Goal: Task Accomplishment & Management: Use online tool/utility

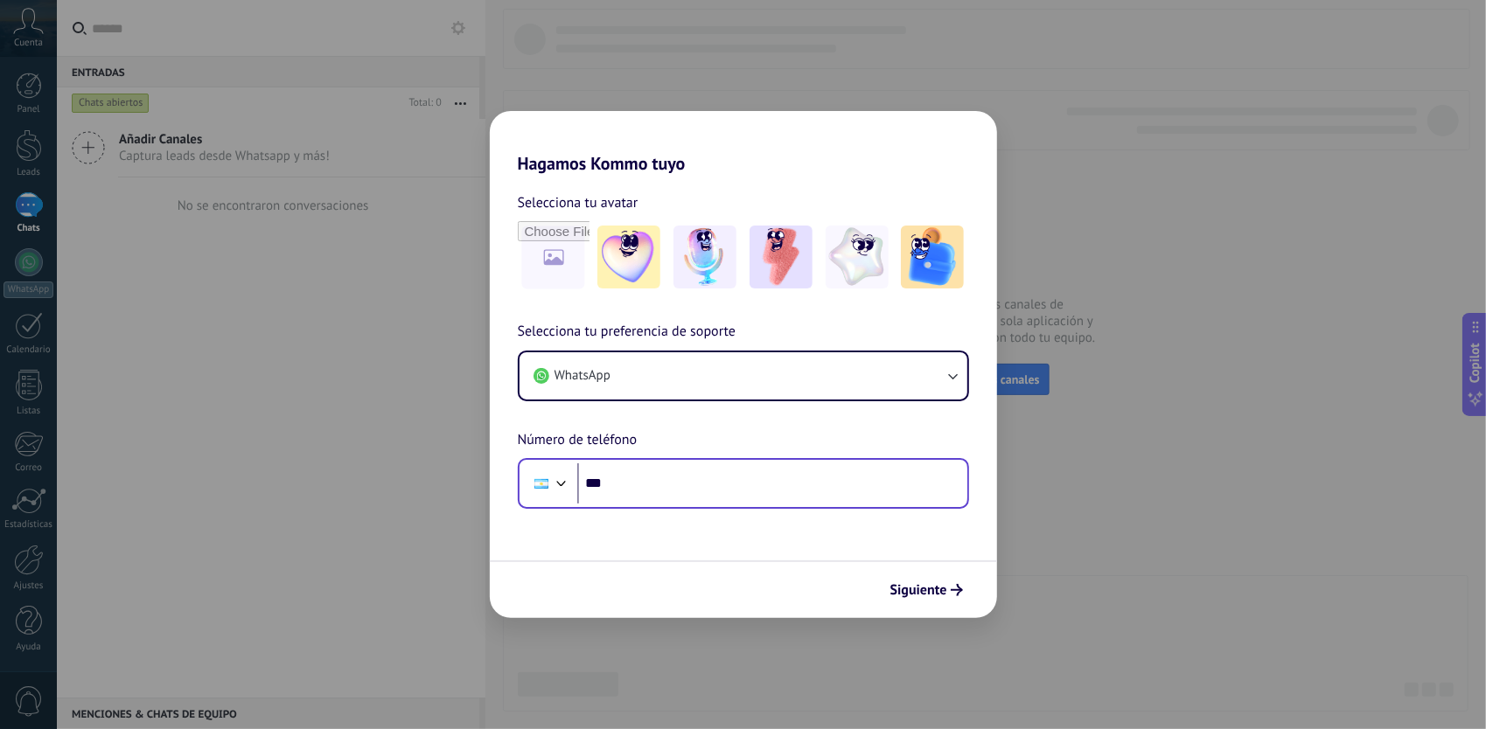
drag, startPoint x: 931, startPoint y: 599, endPoint x: 864, endPoint y: 494, distance: 124.2
click at [864, 494] on form "Selecciona tu avatar Selecciona tu preferencia de soporte WhatsApp Número de te…" at bounding box center [743, 396] width 507 height 444
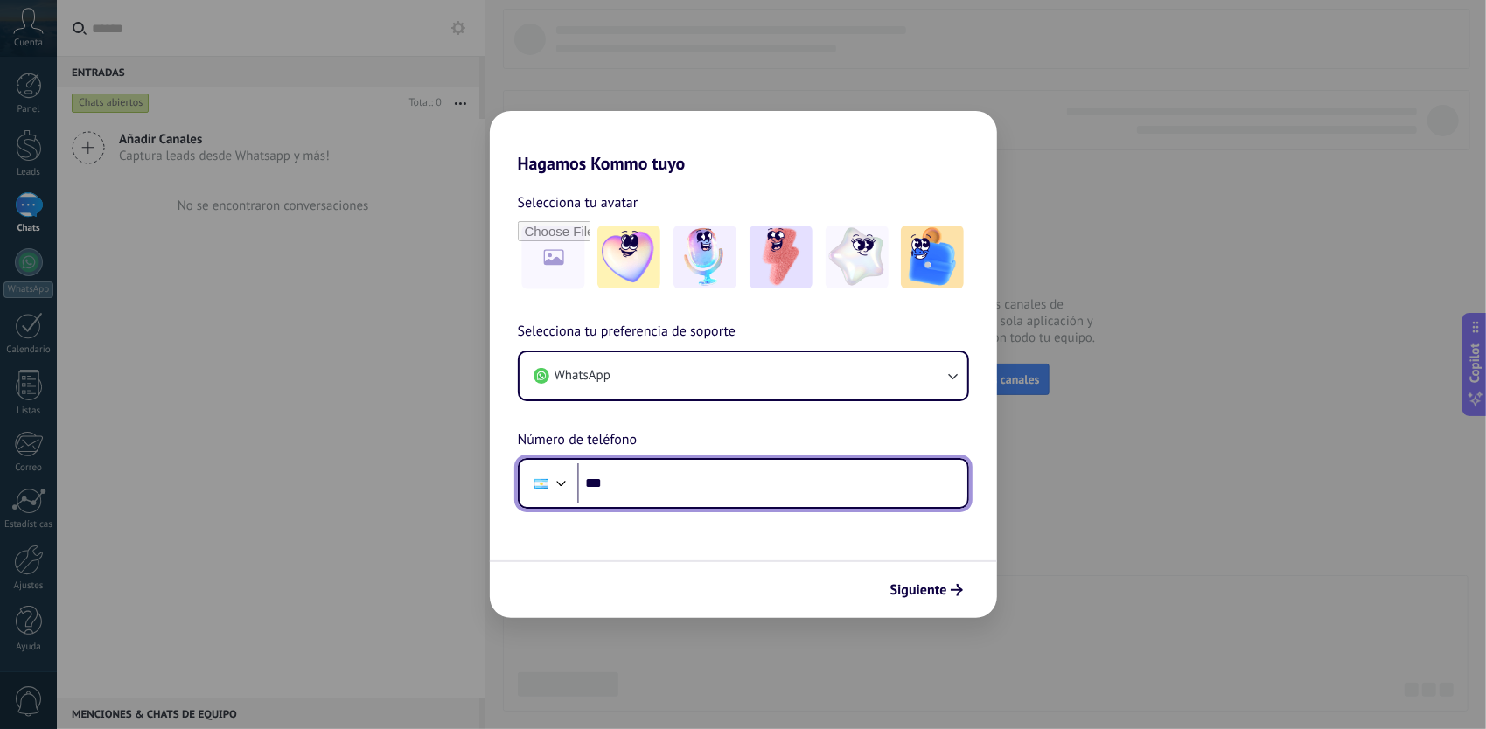
click at [864, 494] on input "***" at bounding box center [772, 484] width 390 height 40
type input "**********"
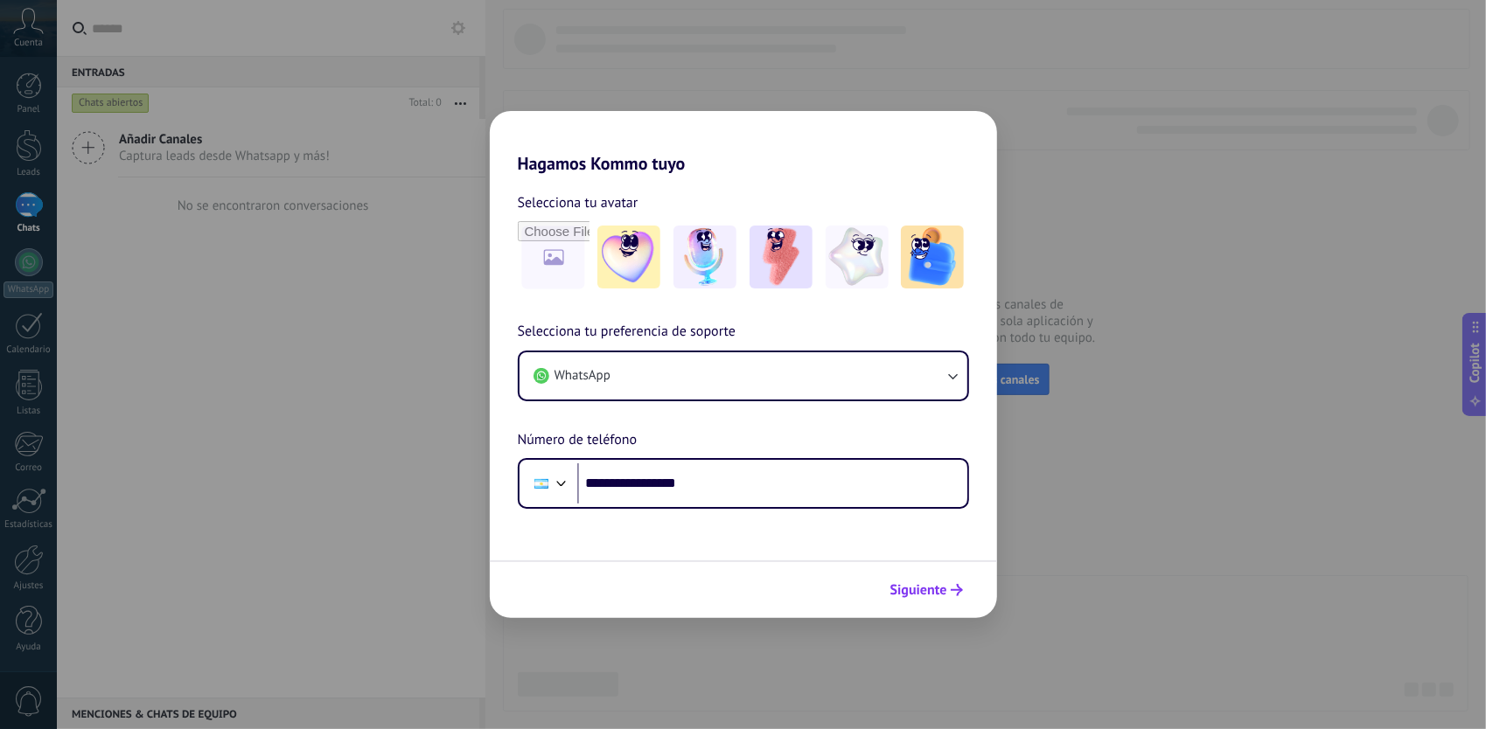
click at [925, 584] on span "Siguiente" at bounding box center [918, 590] width 57 height 12
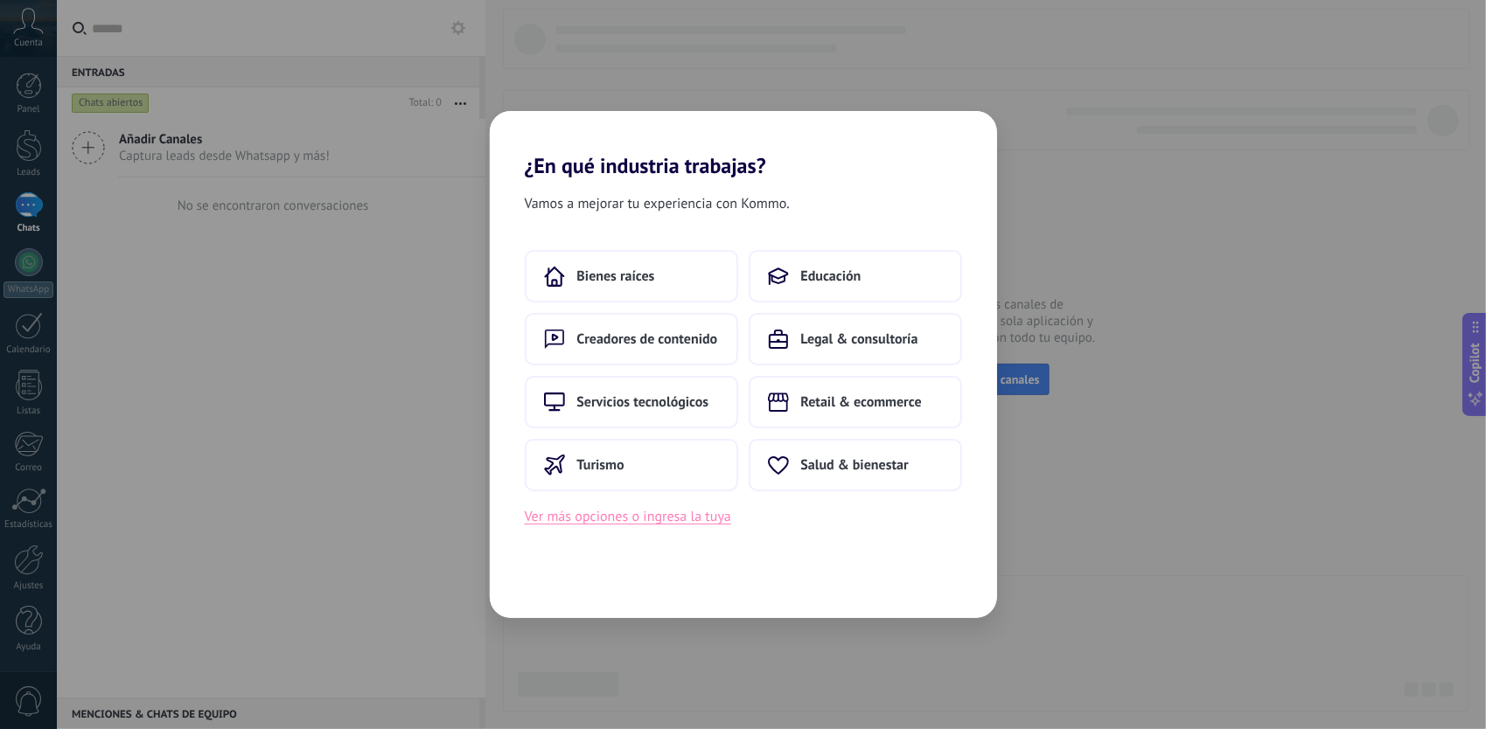
click at [690, 513] on button "Ver más opciones o ingresa la tuya" at bounding box center [628, 517] width 206 height 23
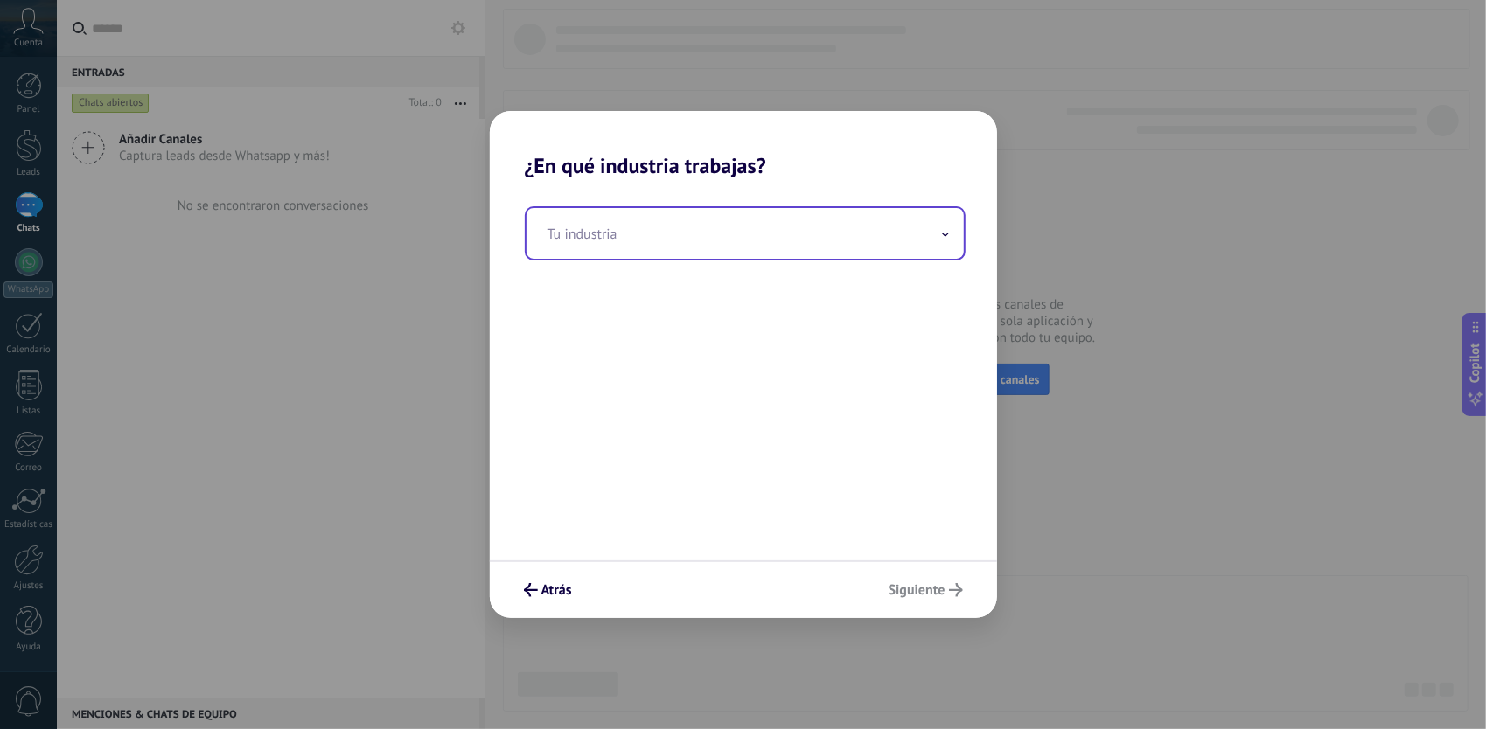
click at [634, 245] on input "text" at bounding box center [745, 233] width 437 height 51
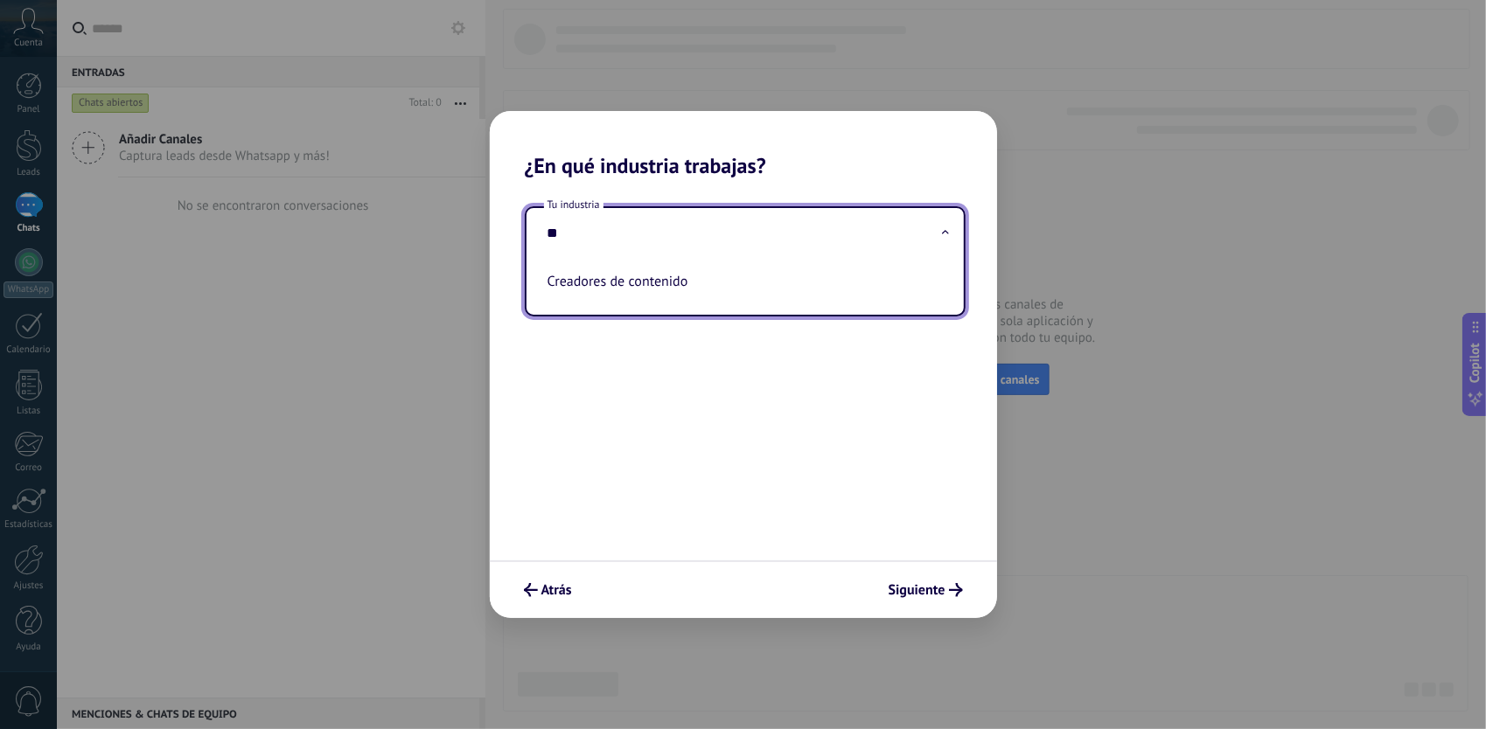
type input "*"
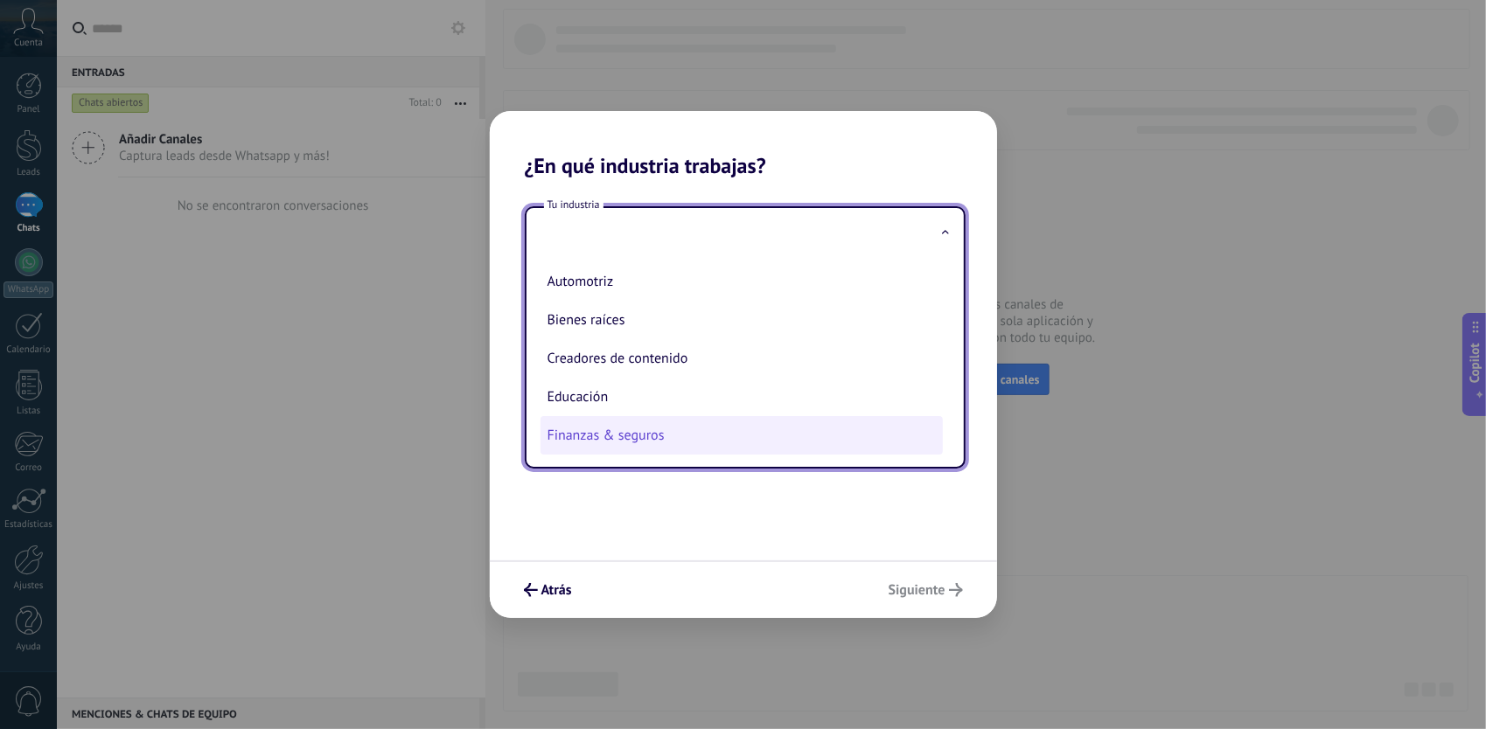
click at [606, 439] on li "Finanzas & seguros" at bounding box center [742, 435] width 402 height 38
type input "**********"
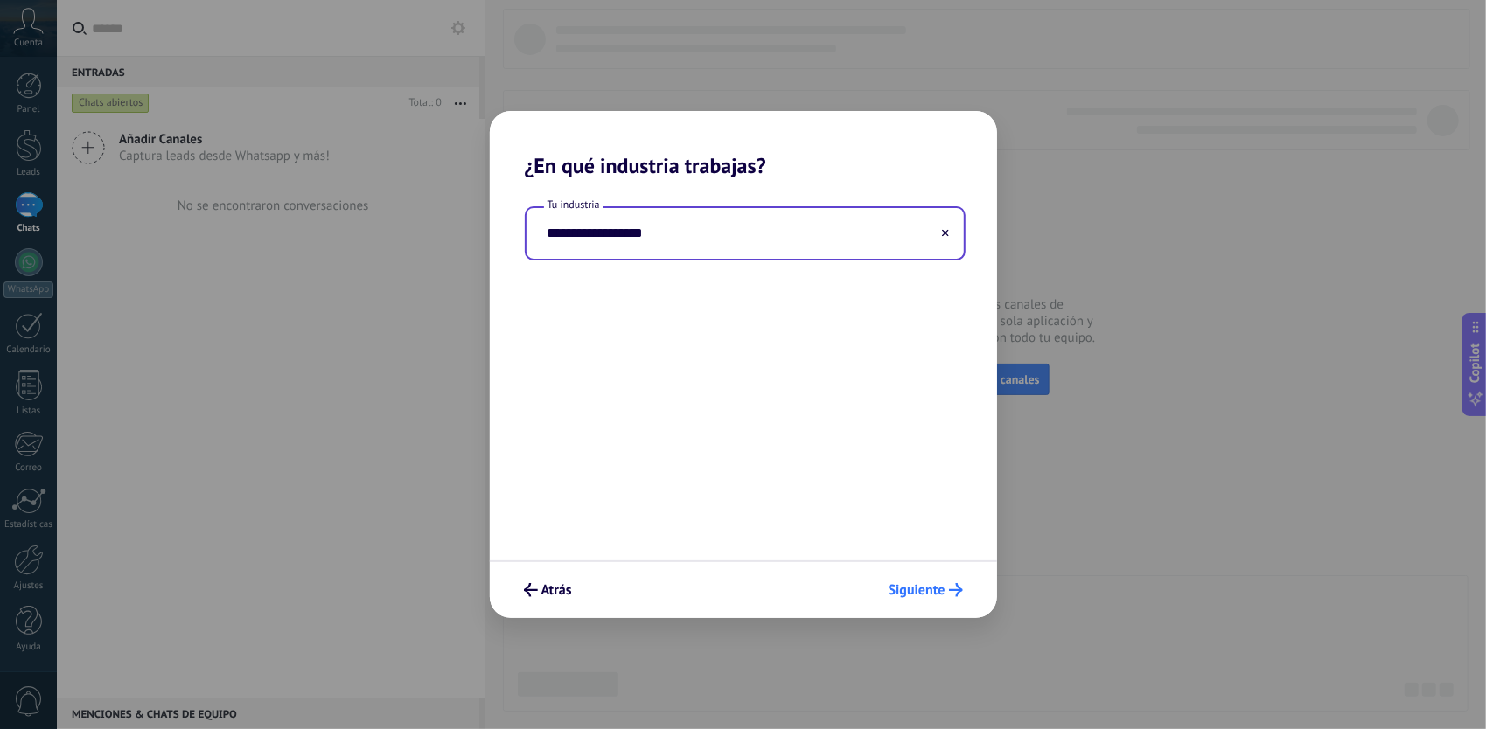
click at [919, 601] on button "Siguiente" at bounding box center [926, 591] width 90 height 30
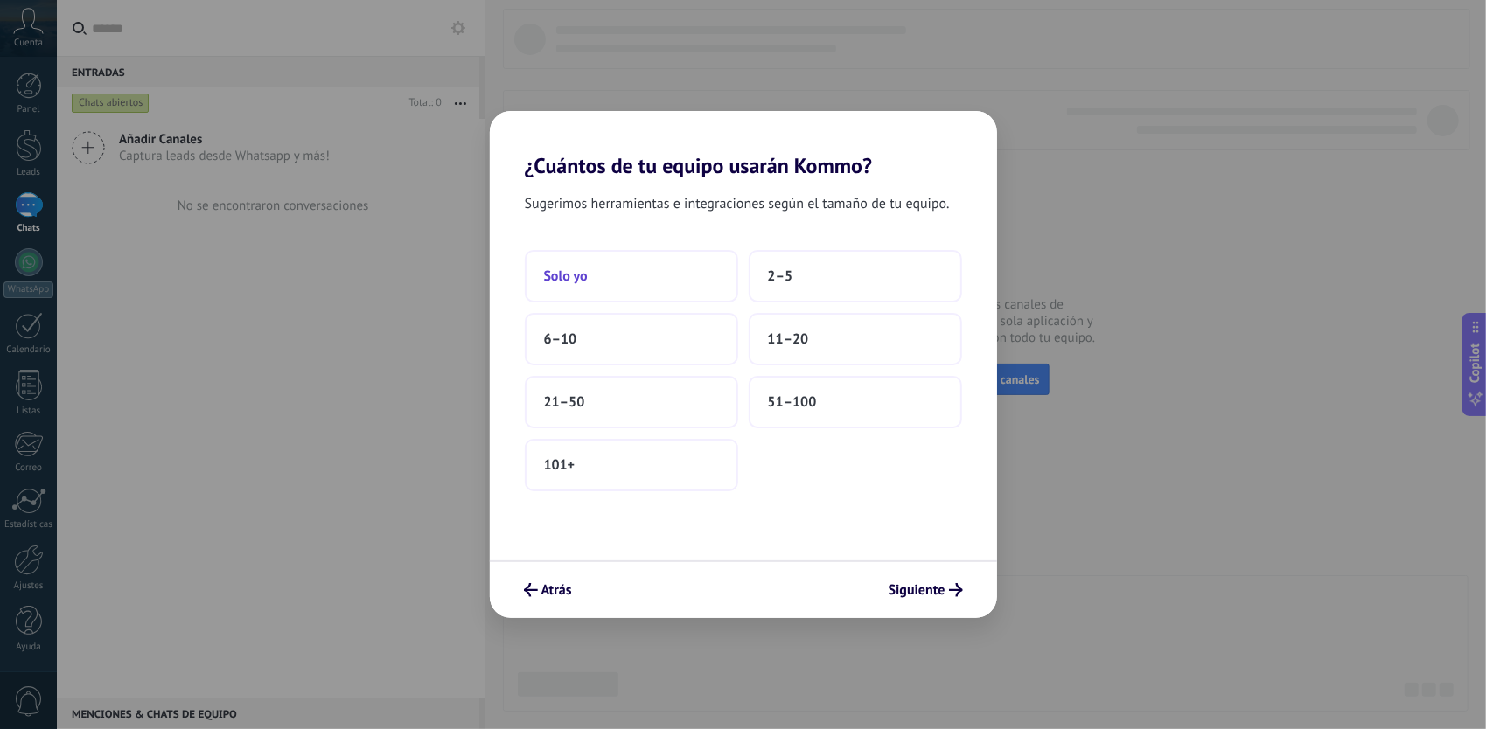
click at [713, 287] on button "Solo yo" at bounding box center [631, 276] width 213 height 52
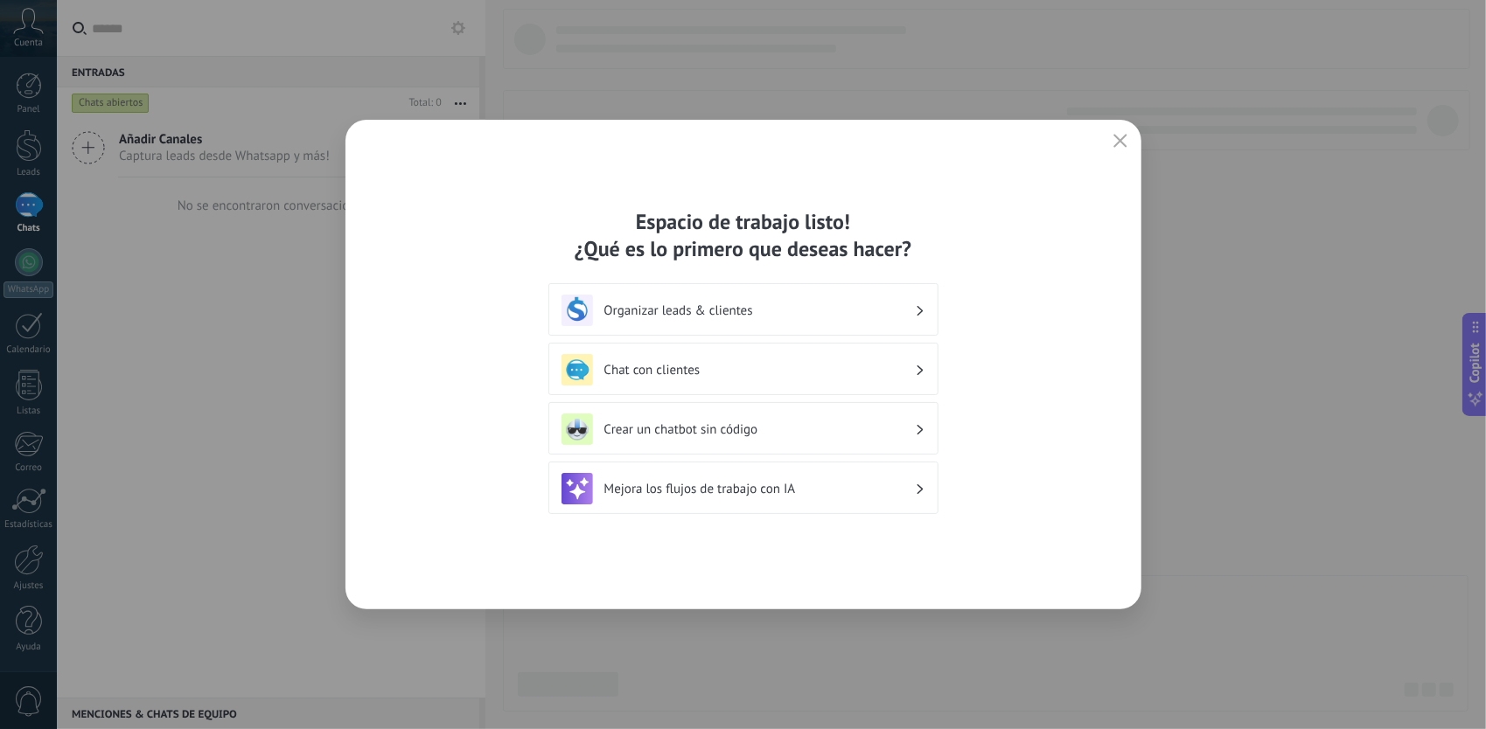
click at [767, 310] on h3 "Organizar leads & clientes" at bounding box center [759, 311] width 311 height 17
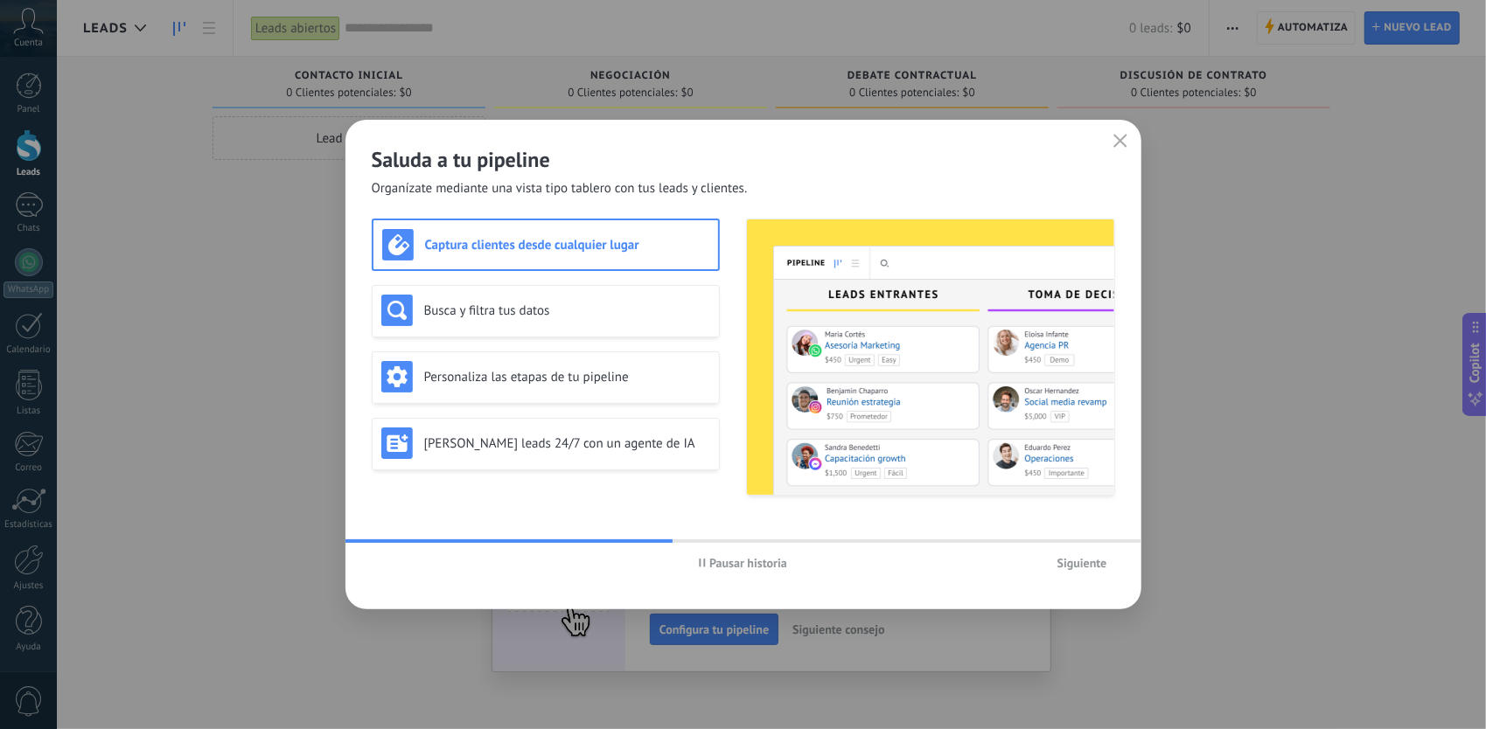
click at [1127, 159] on div "Saluda a tu pipeline Organízate mediante una vista tipo tablero con tus leads y…" at bounding box center [743, 159] width 796 height 78
click at [1123, 145] on icon "button" at bounding box center [1120, 141] width 14 height 14
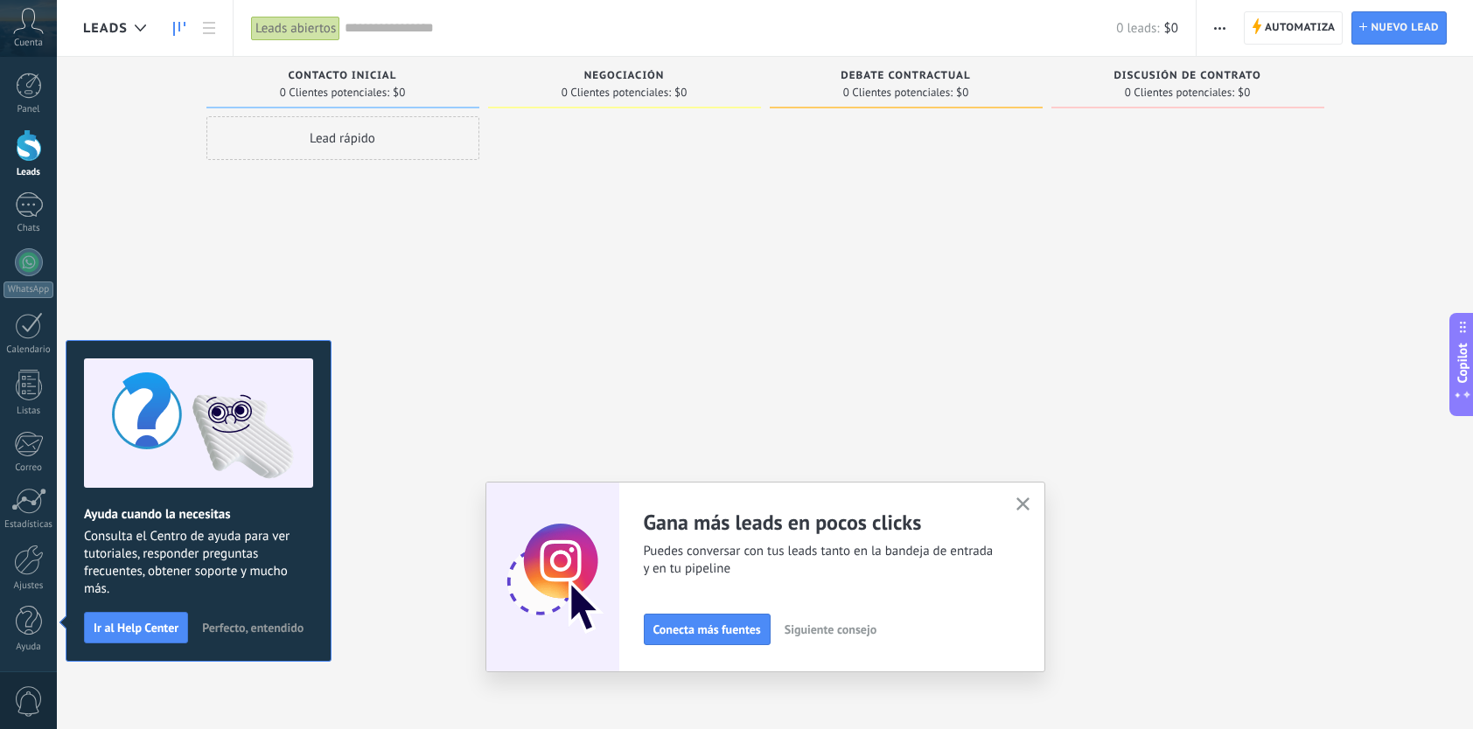
click at [1034, 506] on button "button" at bounding box center [1023, 505] width 22 height 24
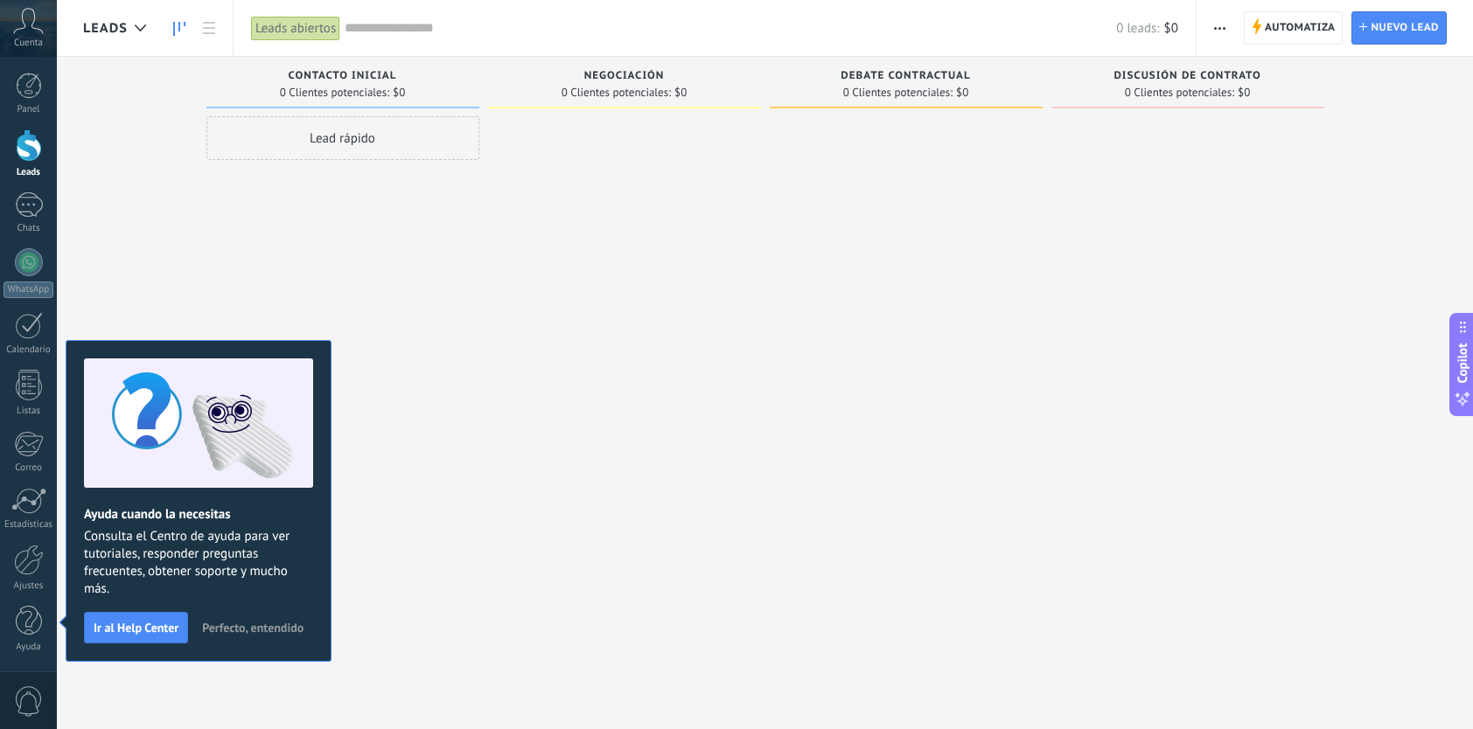
click at [488, 421] on div at bounding box center [624, 366] width 273 height 501
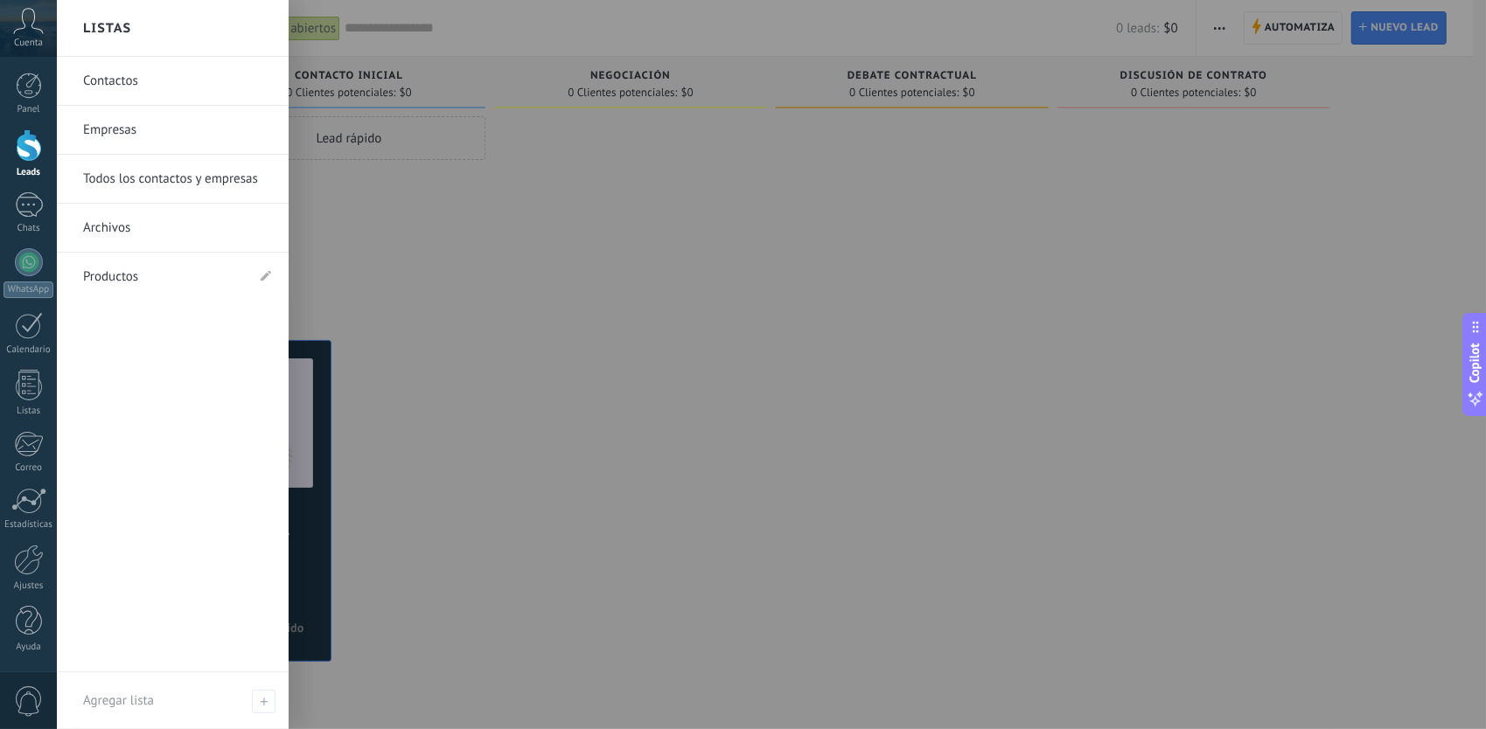
click at [430, 336] on div at bounding box center [800, 364] width 1486 height 729
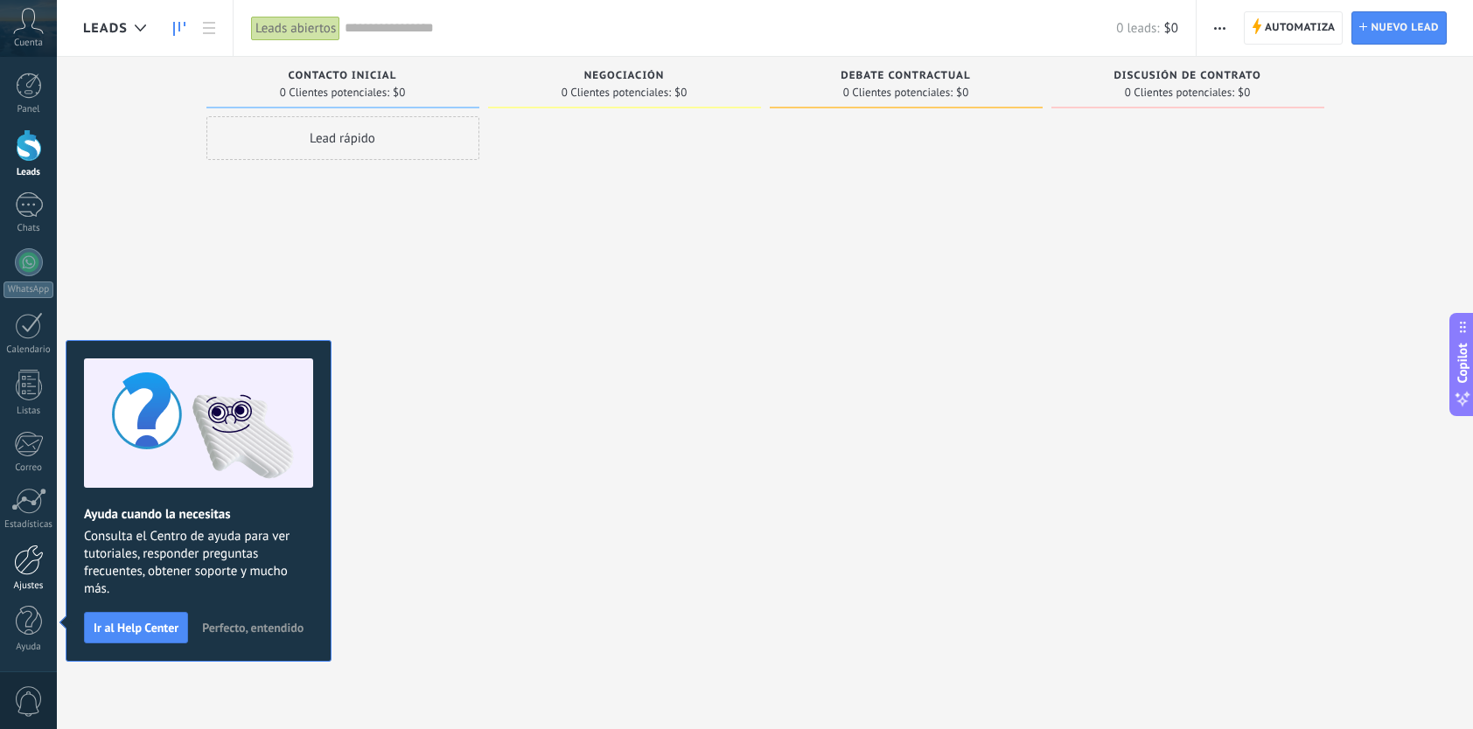
click at [38, 573] on div at bounding box center [29, 560] width 30 height 31
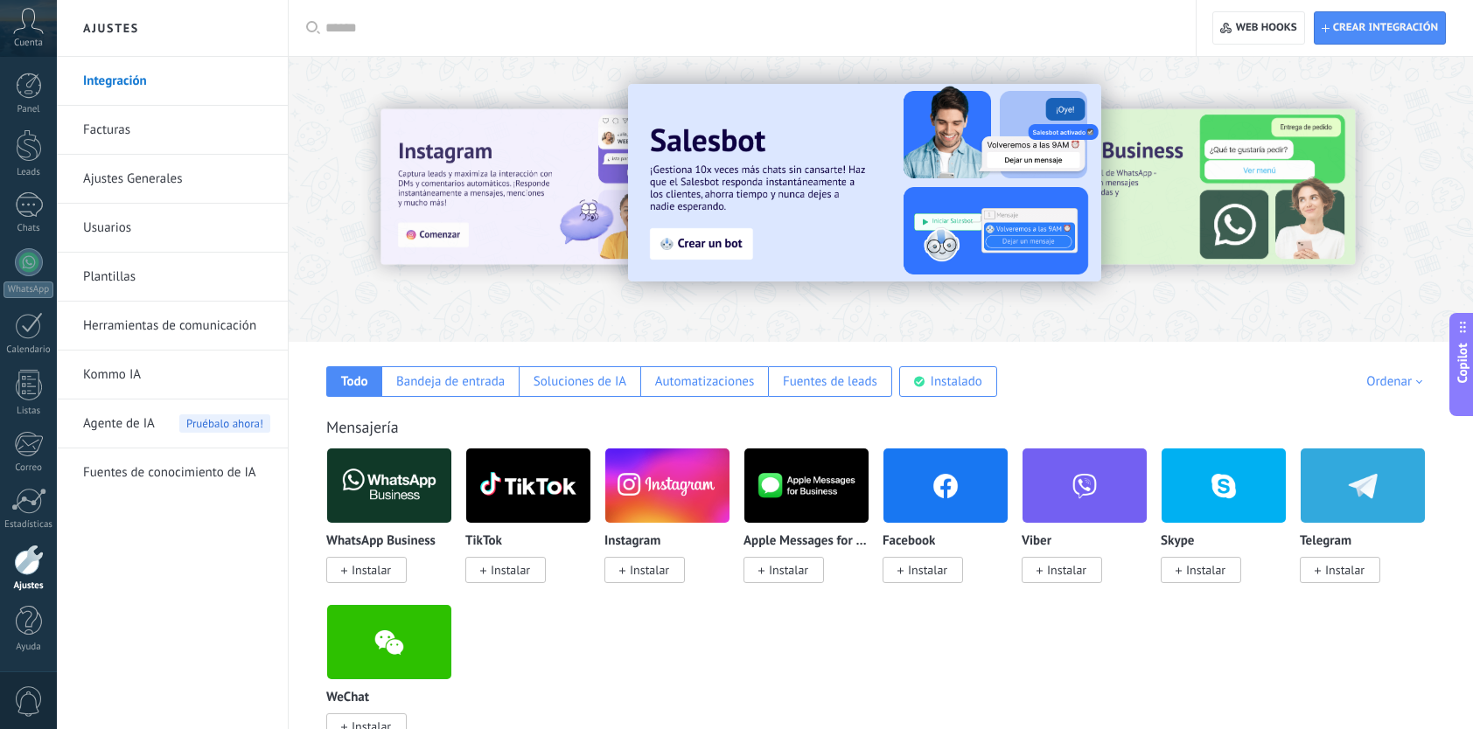
click at [387, 563] on span "Instalar" at bounding box center [371, 570] width 39 height 16
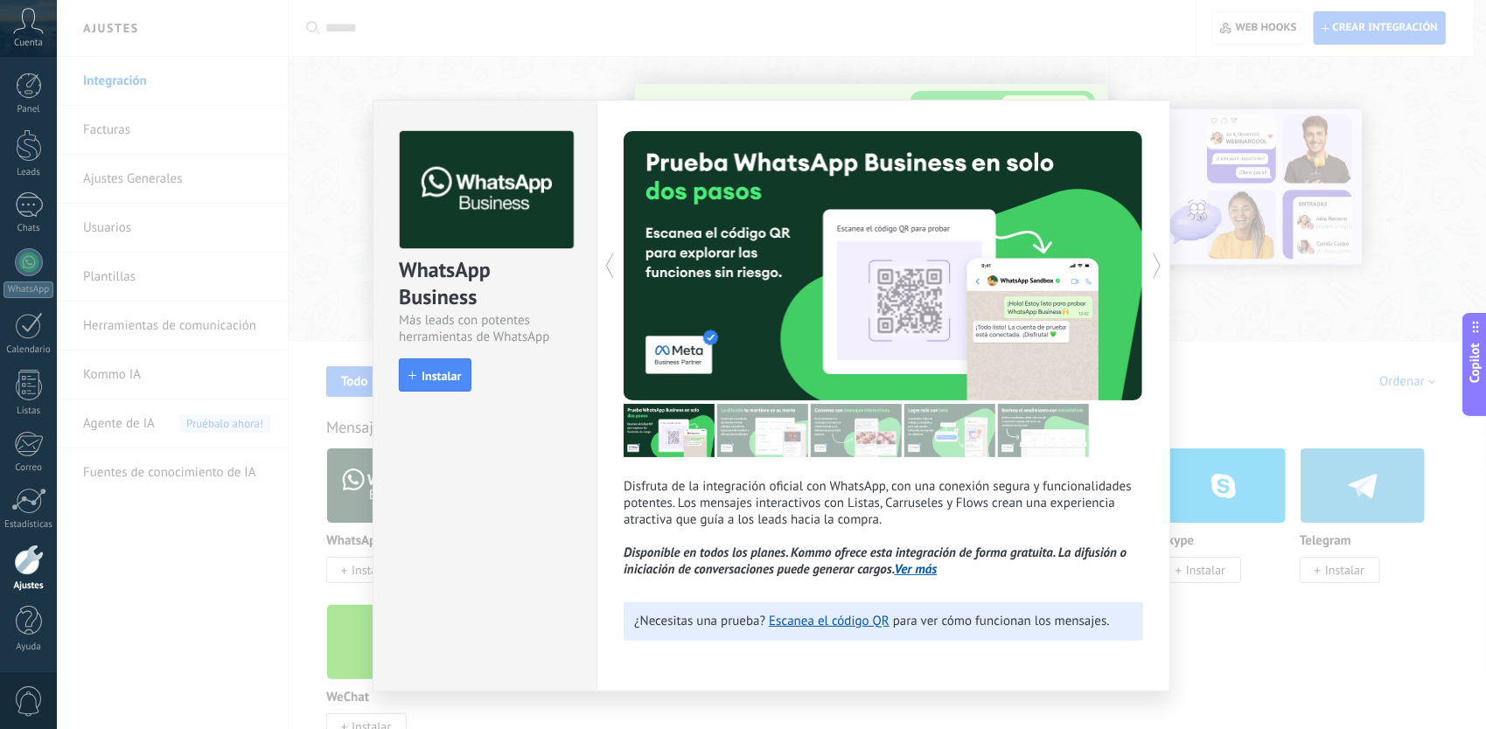
click at [303, 338] on div "WhatsApp Business Más leads con potentes herramientas de WhatsApp install Insta…" at bounding box center [771, 364] width 1429 height 729
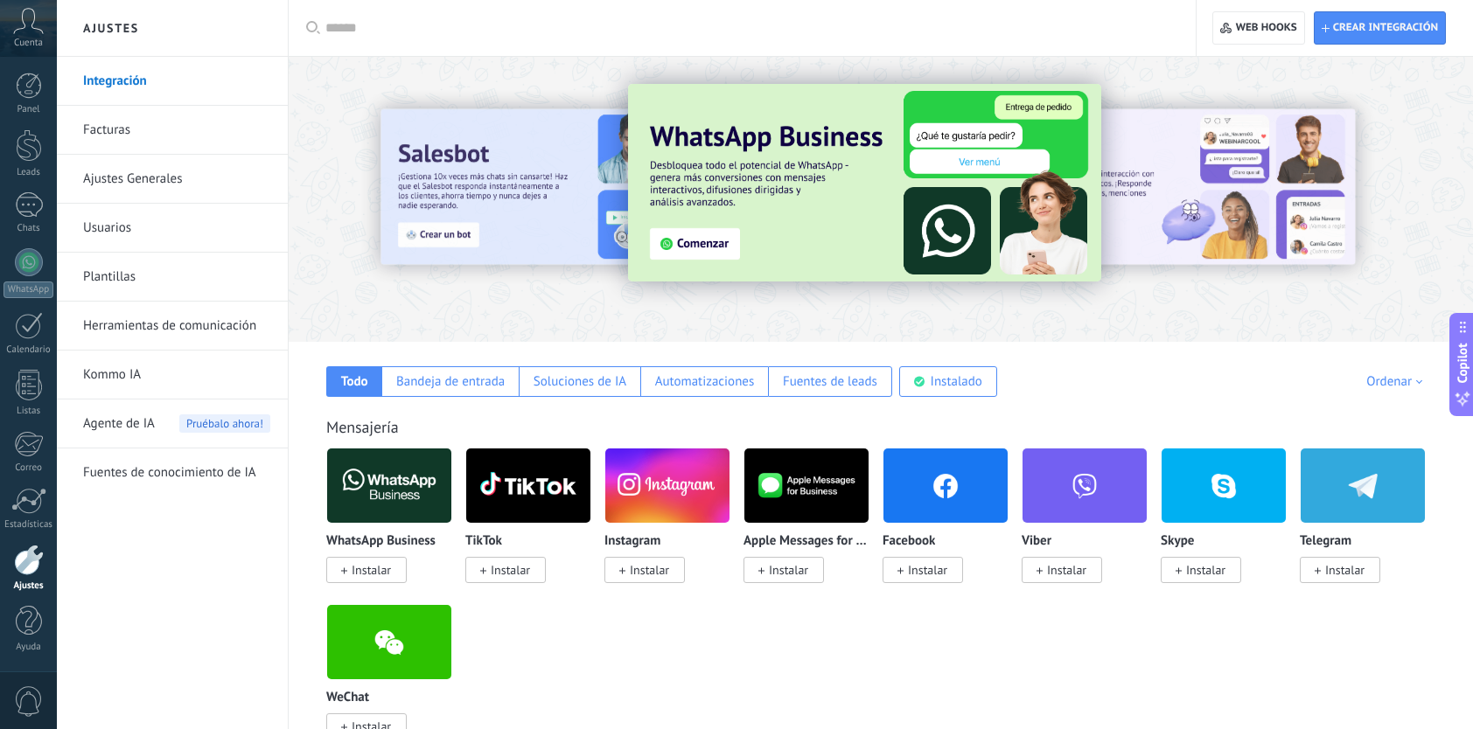
click at [387, 491] on img at bounding box center [389, 485] width 124 height 85
click at [355, 569] on body ".abccls-1,.abccls-2{fill-rule:evenodd}.abccls-2{fill:#fff} .abfcls-1{fill:none}…" at bounding box center [736, 364] width 1473 height 729
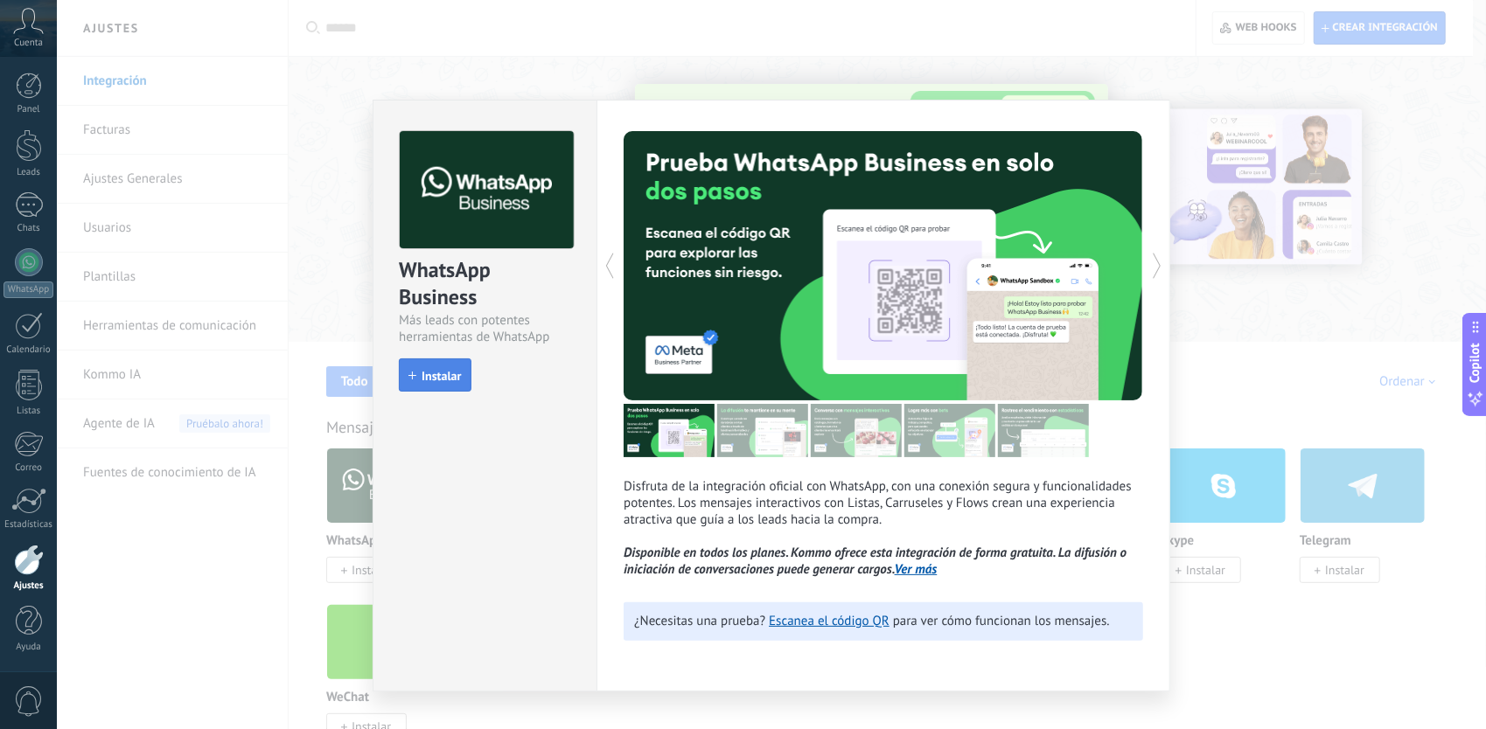
click at [444, 380] on span "Instalar" at bounding box center [441, 376] width 39 height 12
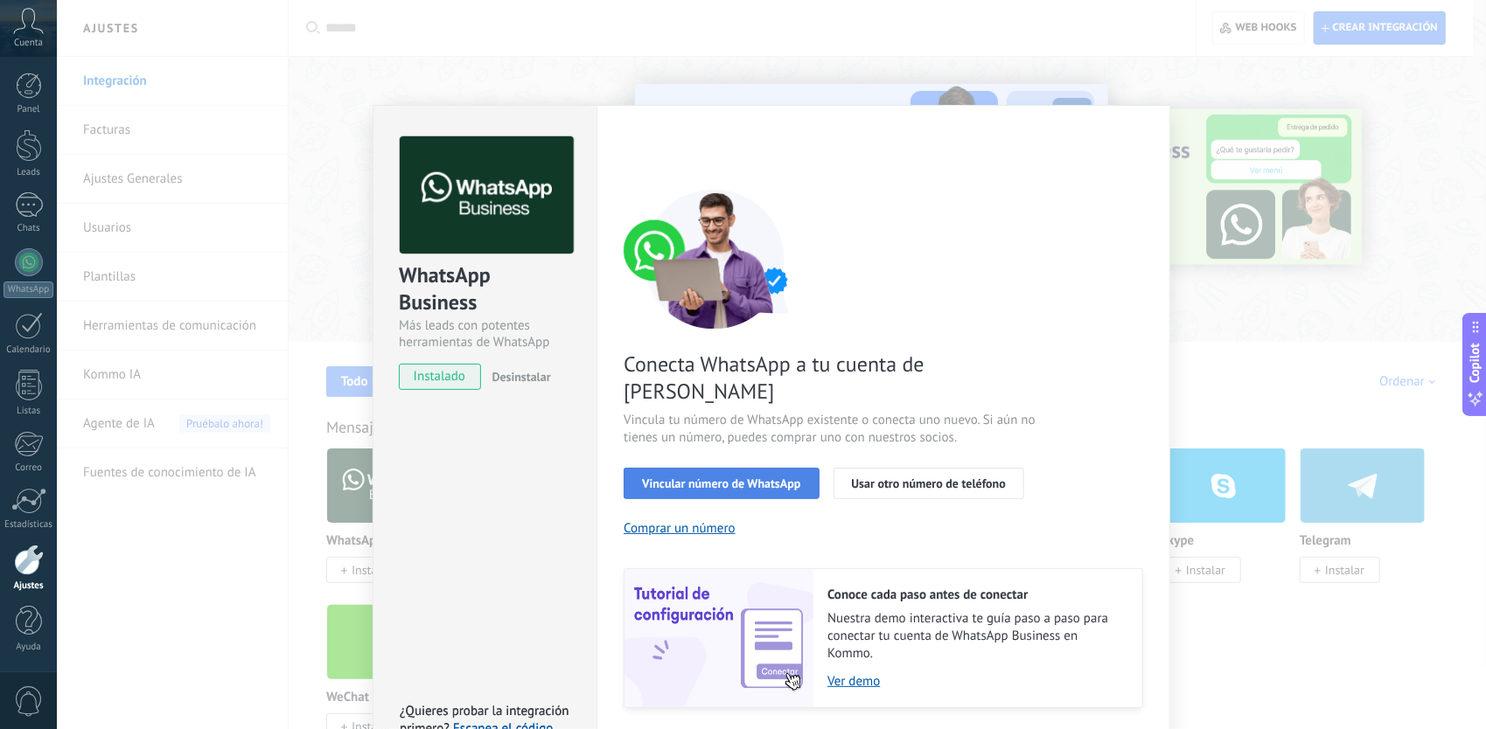
click at [747, 478] on span "Vincular número de WhatsApp" at bounding box center [721, 484] width 158 height 12
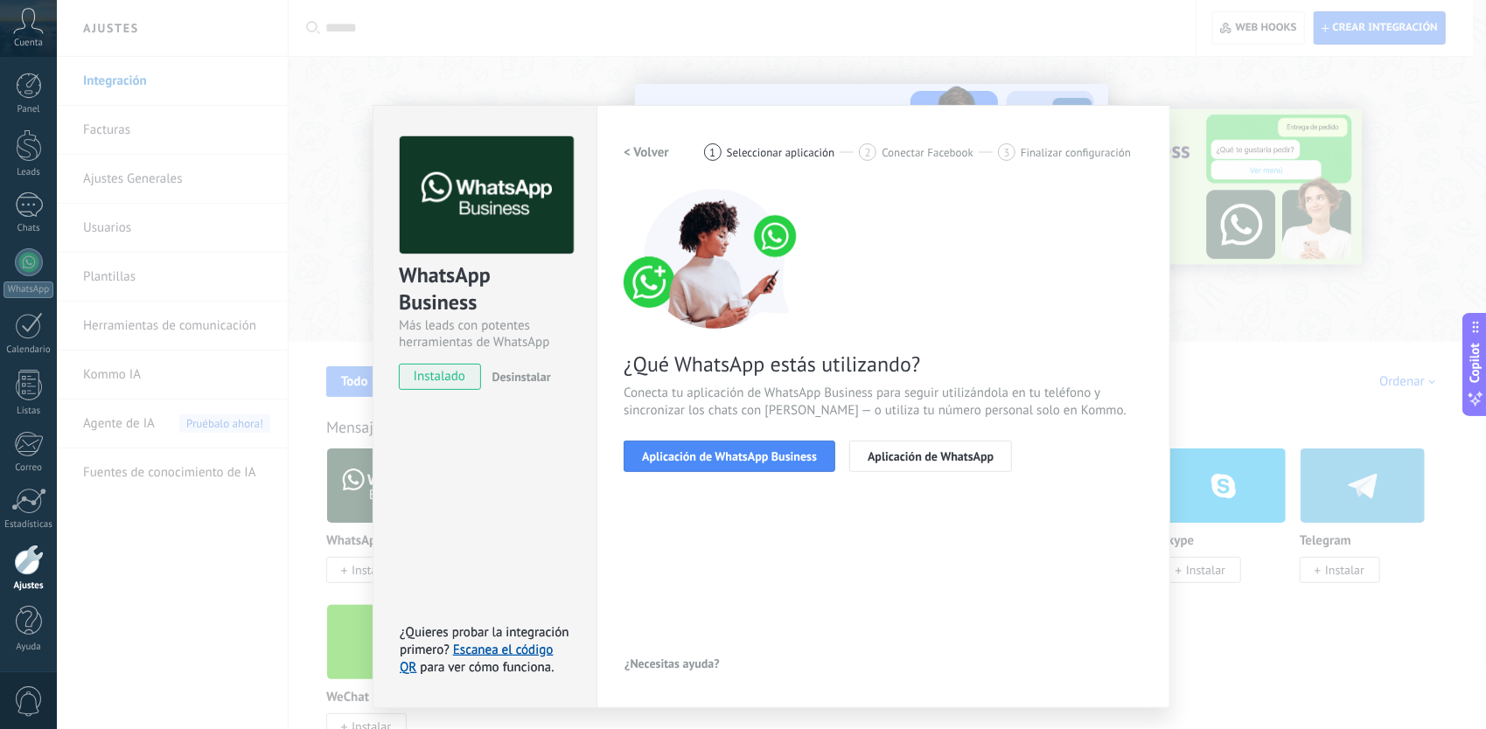
click at [747, 462] on span "Aplicación de WhatsApp Business" at bounding box center [729, 456] width 175 height 12
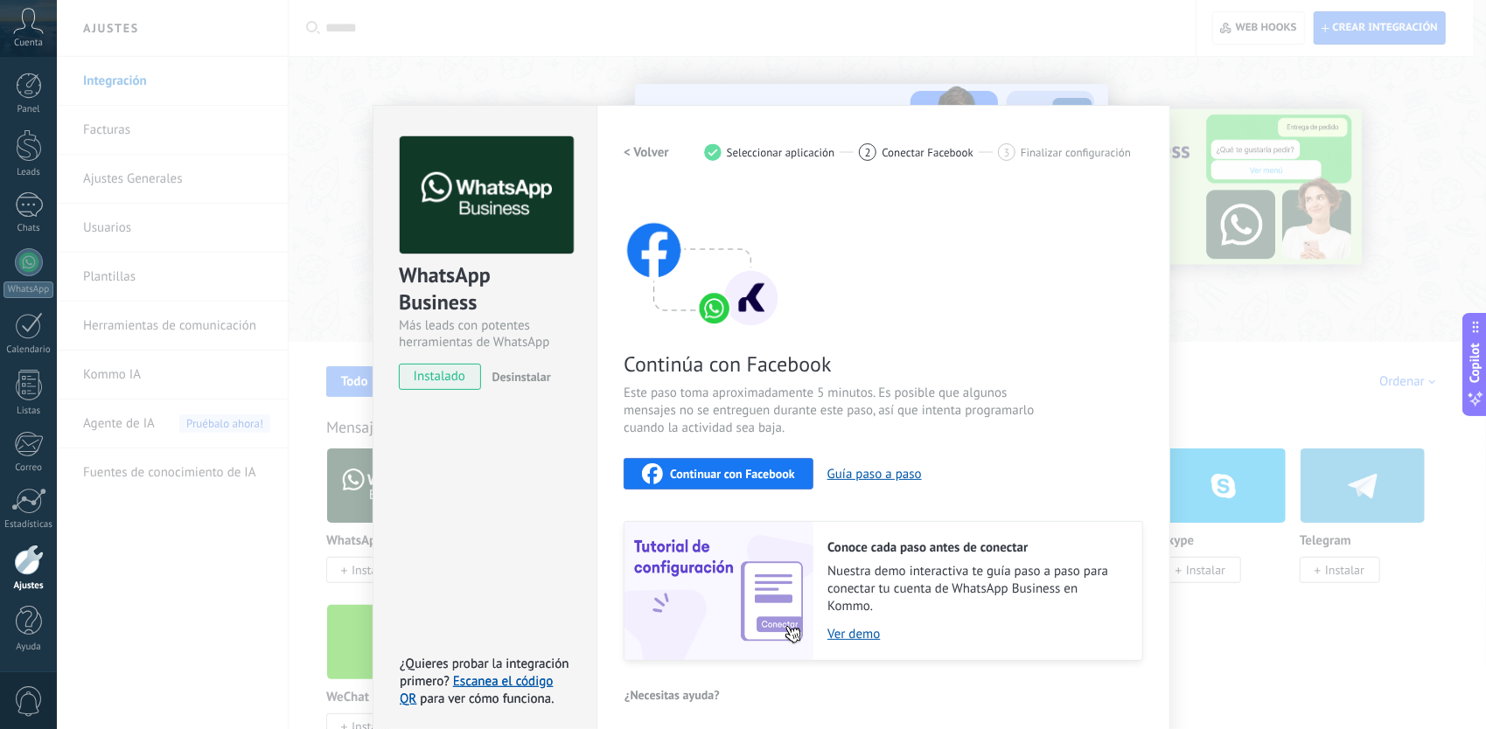
click at [747, 462] on button "Continuar con Facebook" at bounding box center [719, 473] width 190 height 31
click at [694, 470] on span "Continuar con Facebook" at bounding box center [732, 474] width 125 height 12
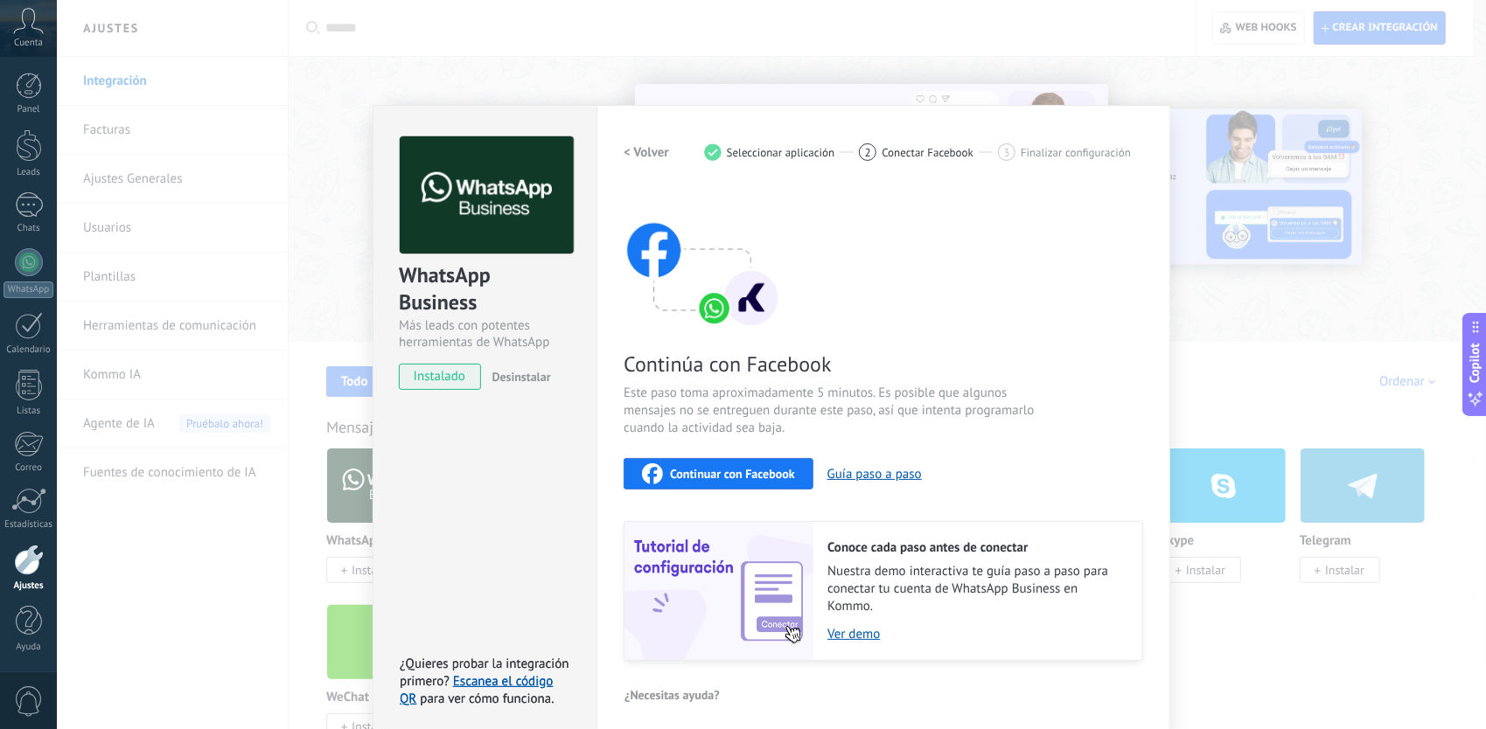
click at [1202, 49] on div "WhatsApp Business Más leads con potentes herramientas de WhatsApp instalado Des…" at bounding box center [771, 364] width 1429 height 729
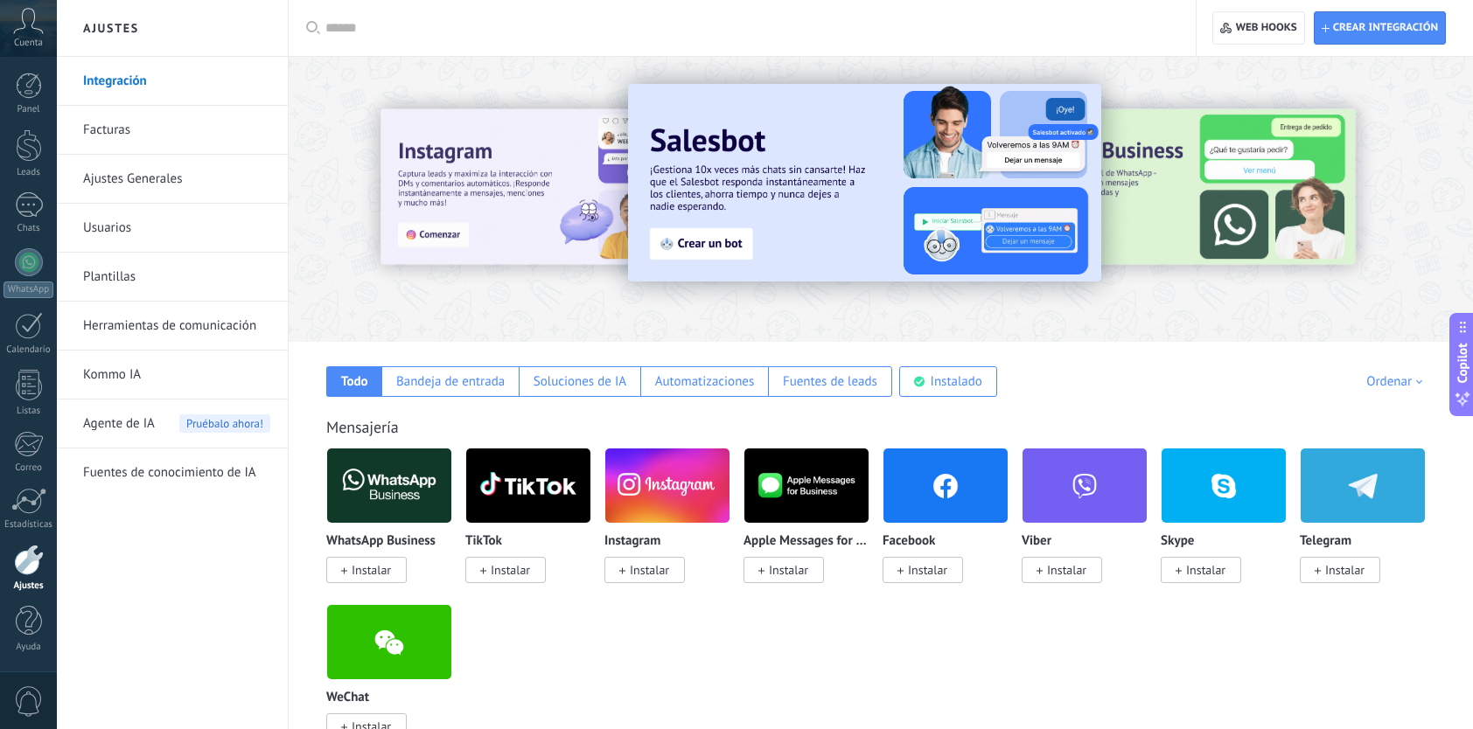
click at [350, 570] on span "Instalar" at bounding box center [366, 570] width 80 height 26
click at [373, 514] on img at bounding box center [389, 485] width 124 height 85
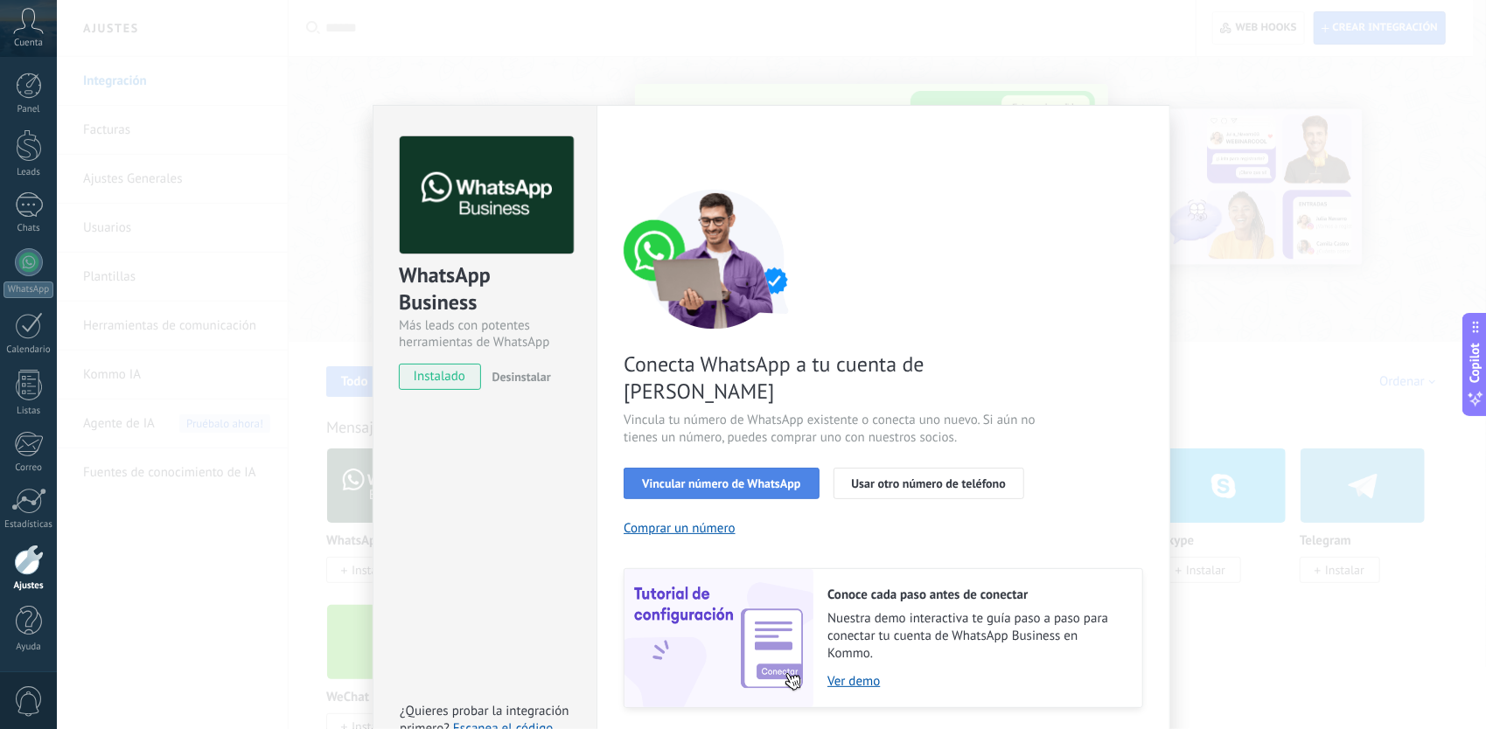
click at [712, 478] on span "Vincular número de WhatsApp" at bounding box center [721, 484] width 158 height 12
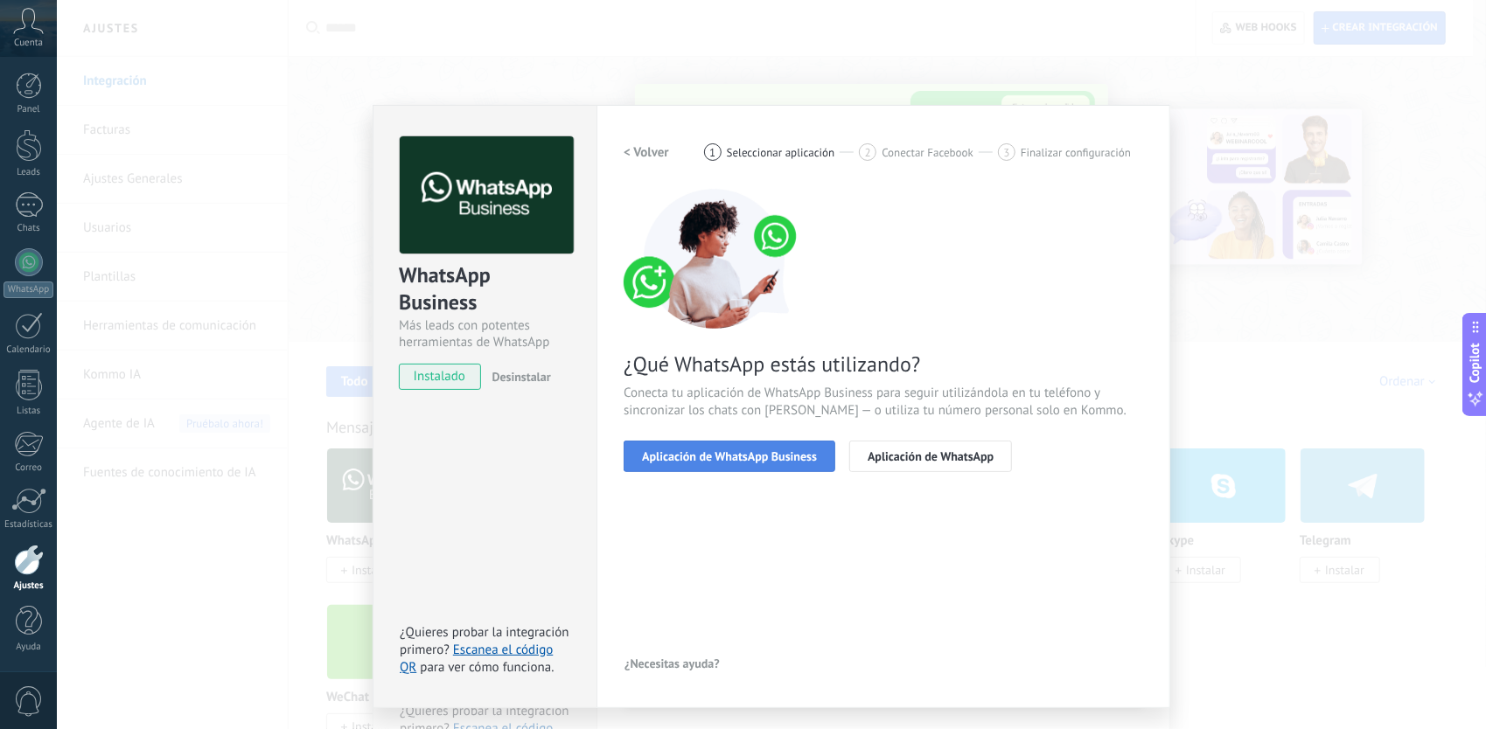
click at [711, 451] on span "Aplicación de WhatsApp Business" at bounding box center [729, 456] width 175 height 12
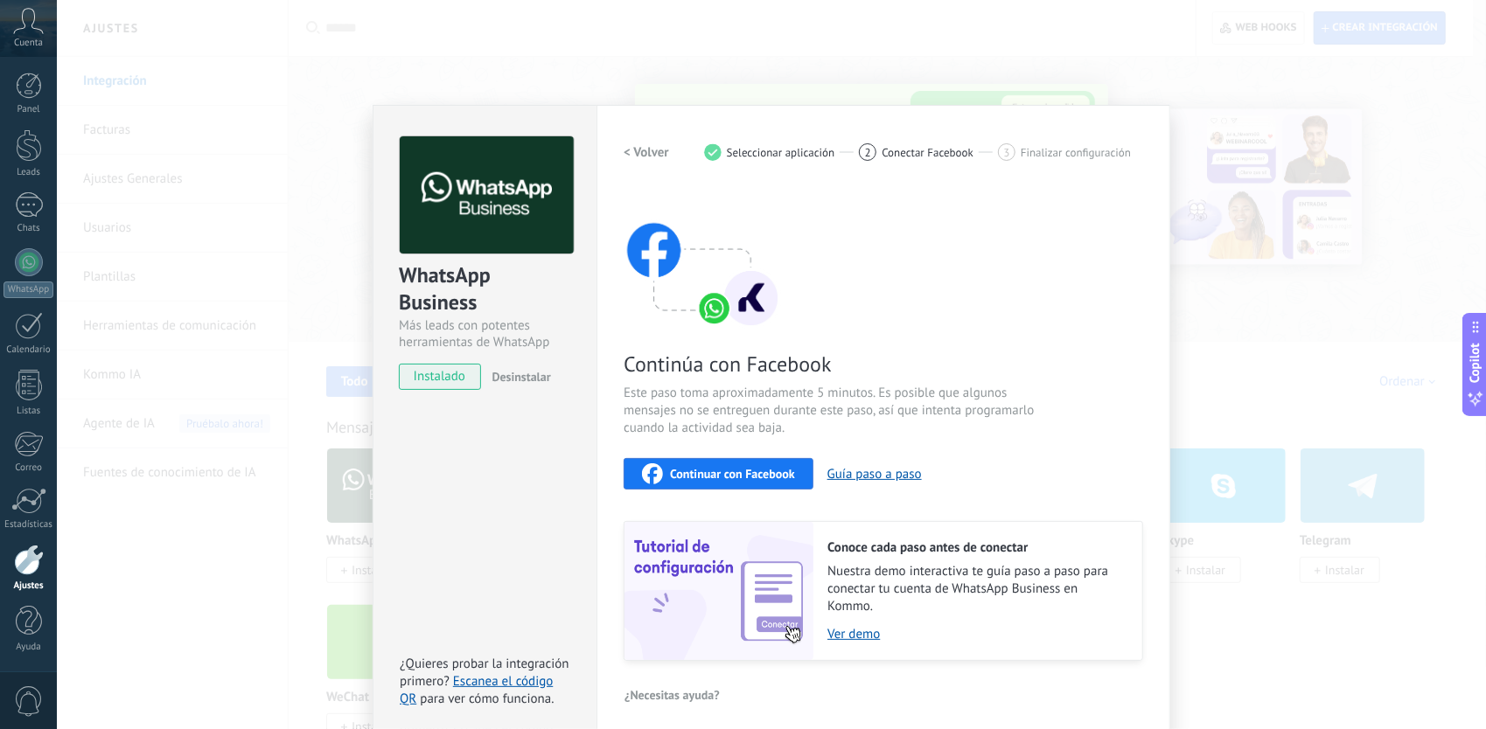
click at [717, 471] on span "Continuar con Facebook" at bounding box center [732, 474] width 125 height 12
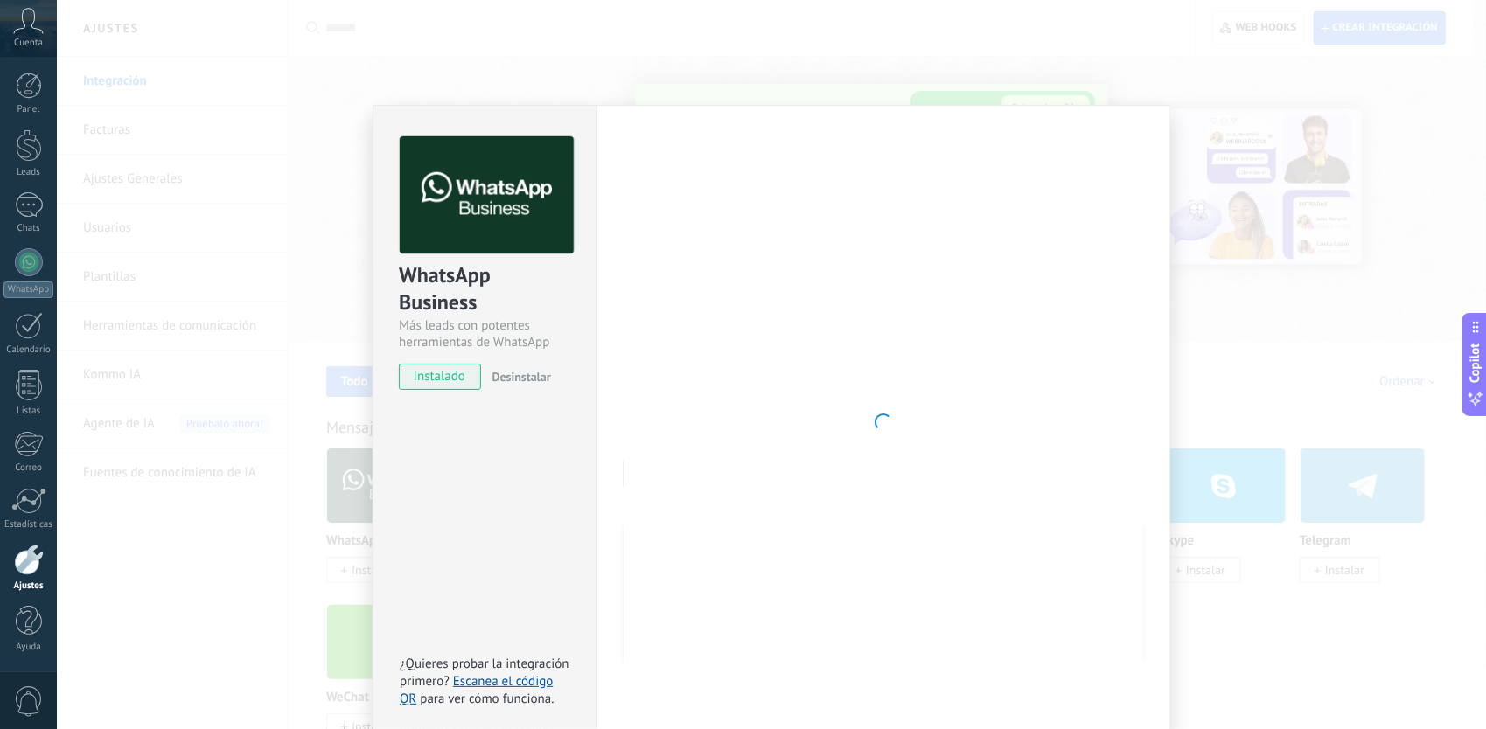
click at [476, 553] on div "WhatsApp Business Más leads con potentes herramientas de WhatsApp instalado Des…" at bounding box center [485, 422] width 224 height 635
click at [474, 682] on link "Escanea el código QR" at bounding box center [476, 690] width 153 height 34
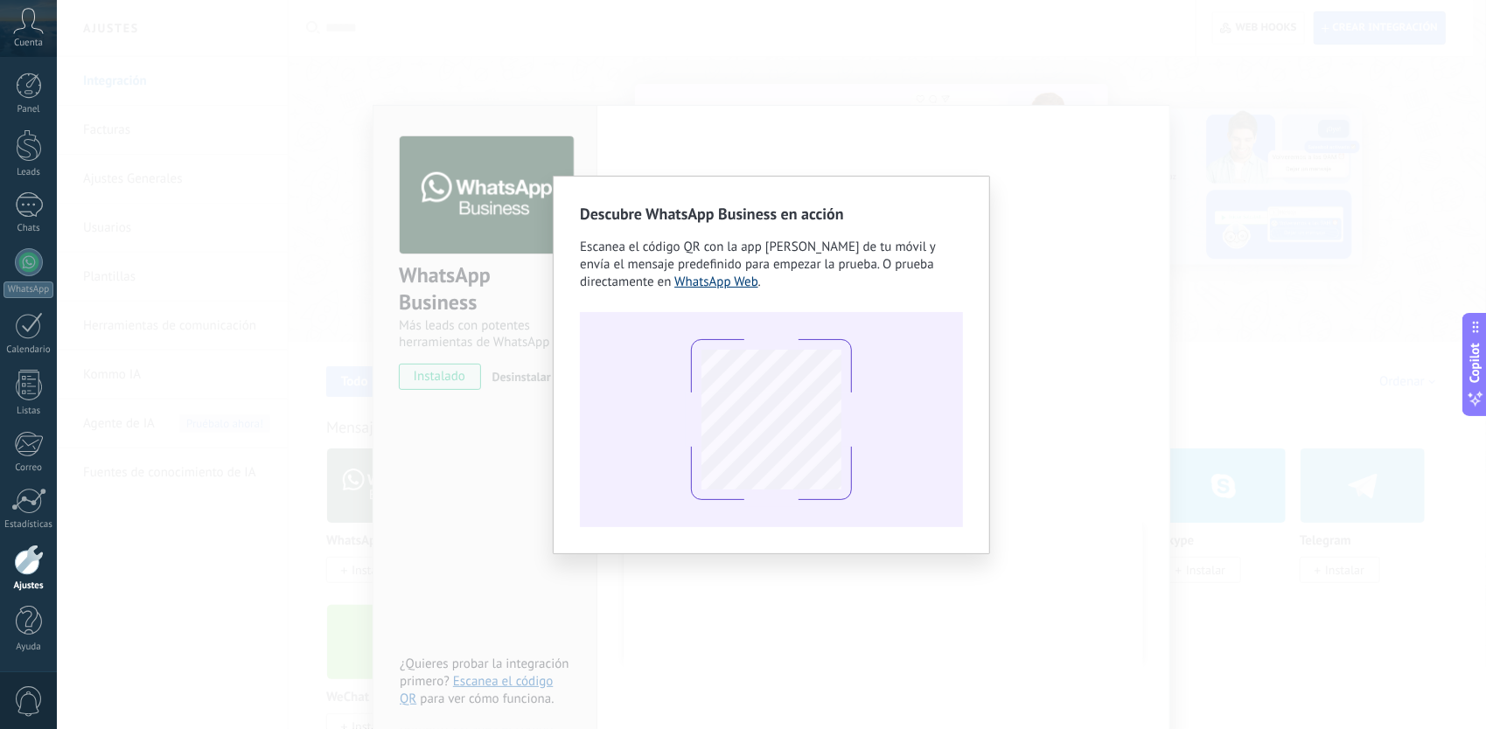
click at [674, 279] on link "WhatsApp Web" at bounding box center [716, 282] width 84 height 17
click at [1057, 250] on div "Descubre WhatsApp Business en acción Escanea el código QR con la app [PERSON_NA…" at bounding box center [771, 364] width 1429 height 729
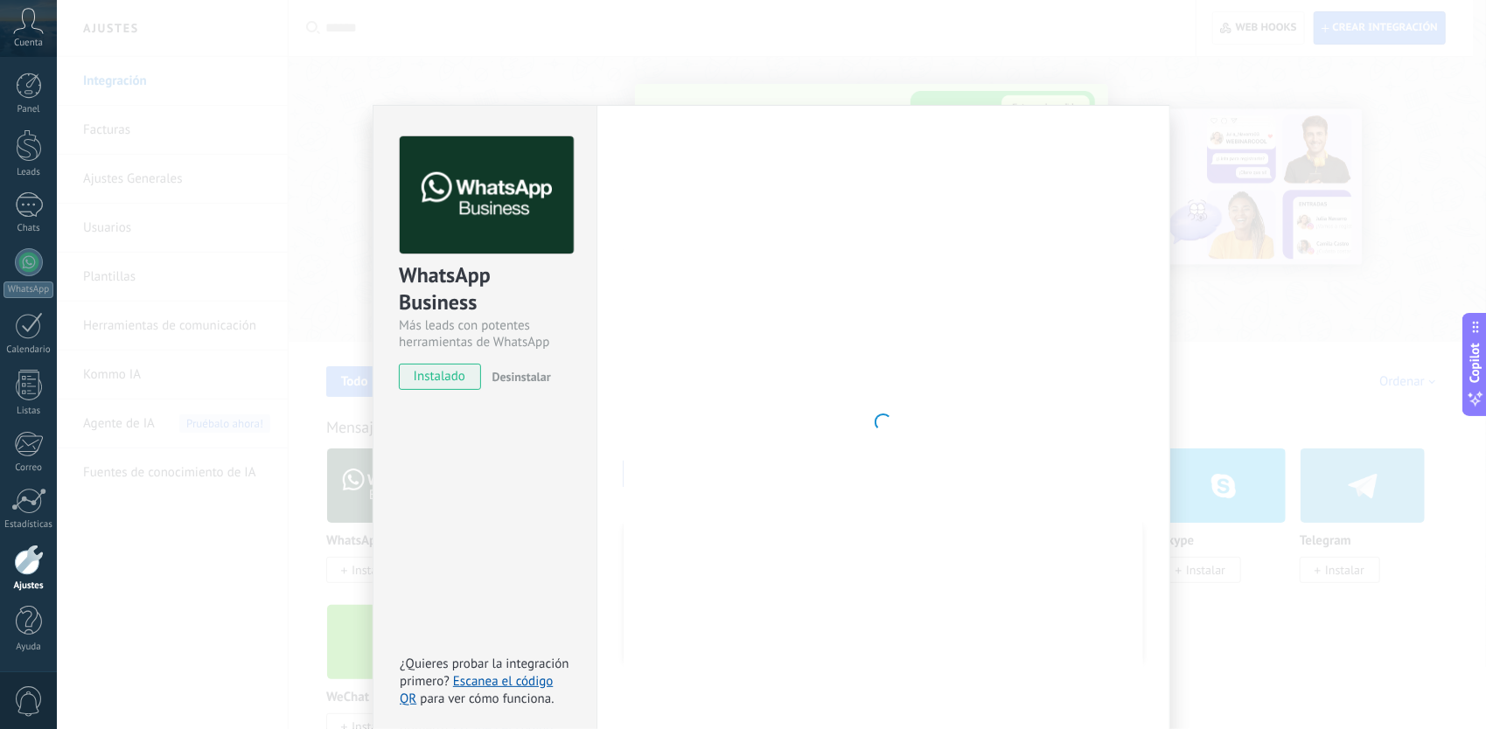
click at [981, 48] on div "WhatsApp Business Más leads con potentes herramientas de WhatsApp instalado Des…" at bounding box center [771, 364] width 1429 height 729
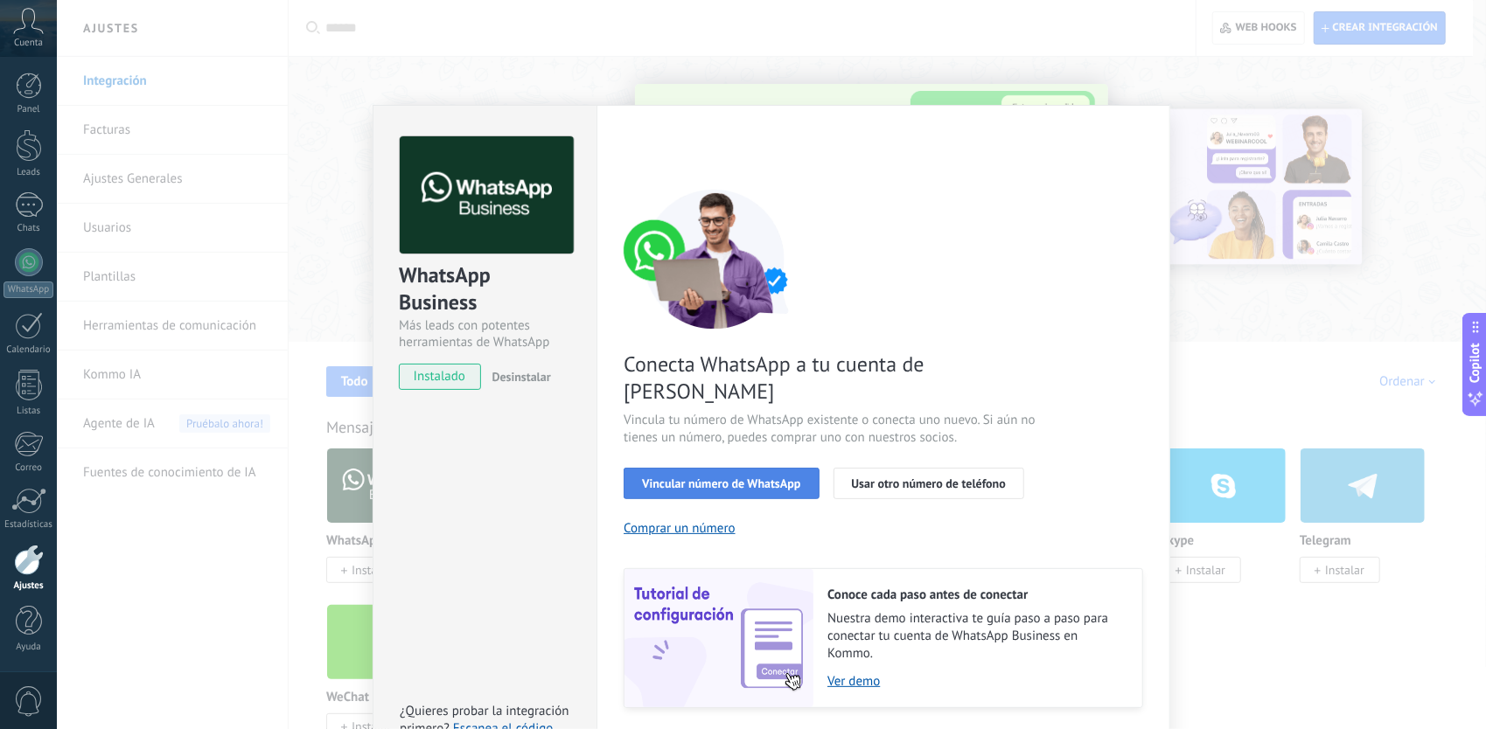
click at [764, 468] on button "Vincular número de WhatsApp" at bounding box center [721, 483] width 195 height 31
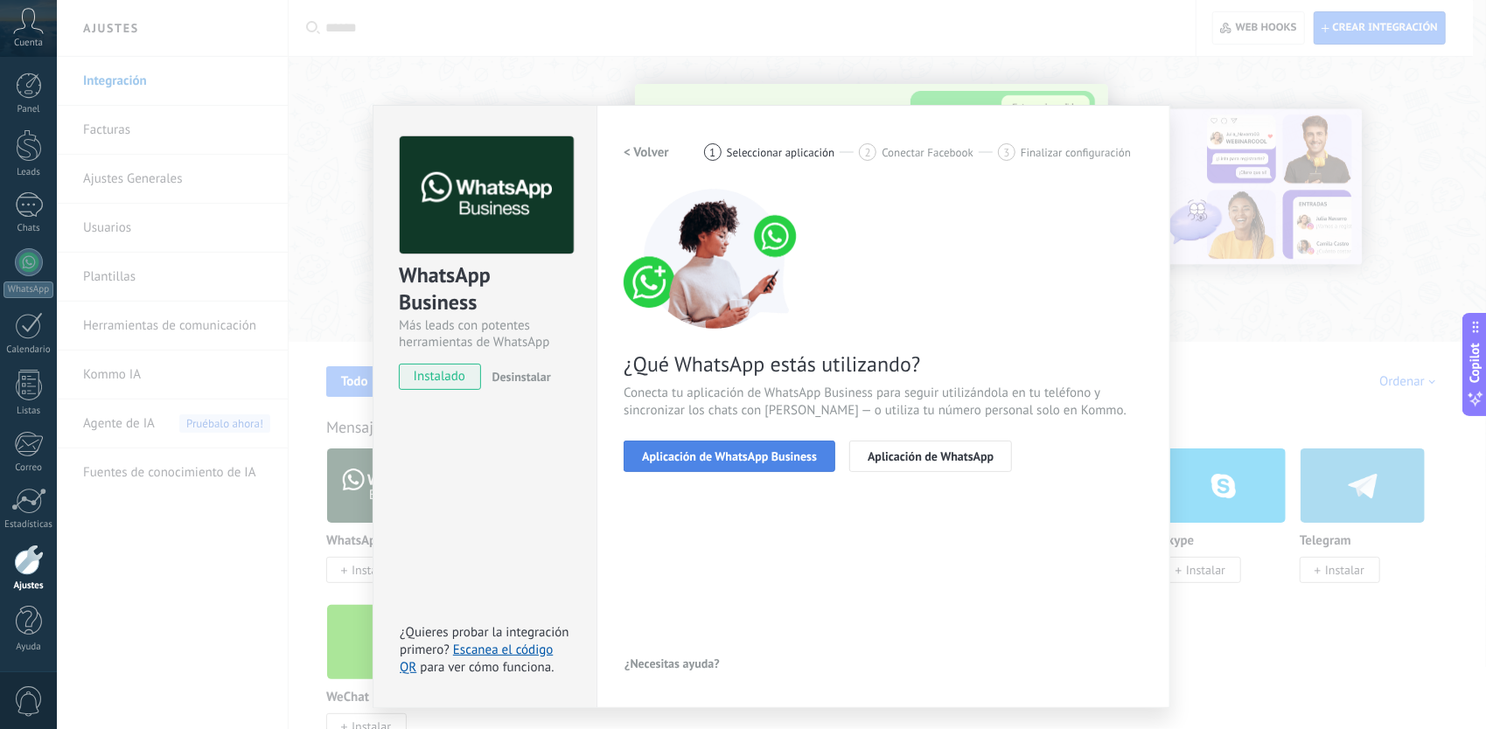
drag, startPoint x: 764, startPoint y: 441, endPoint x: 701, endPoint y: 460, distance: 66.7
click at [701, 460] on span "Aplicación de WhatsApp Business" at bounding box center [729, 456] width 175 height 12
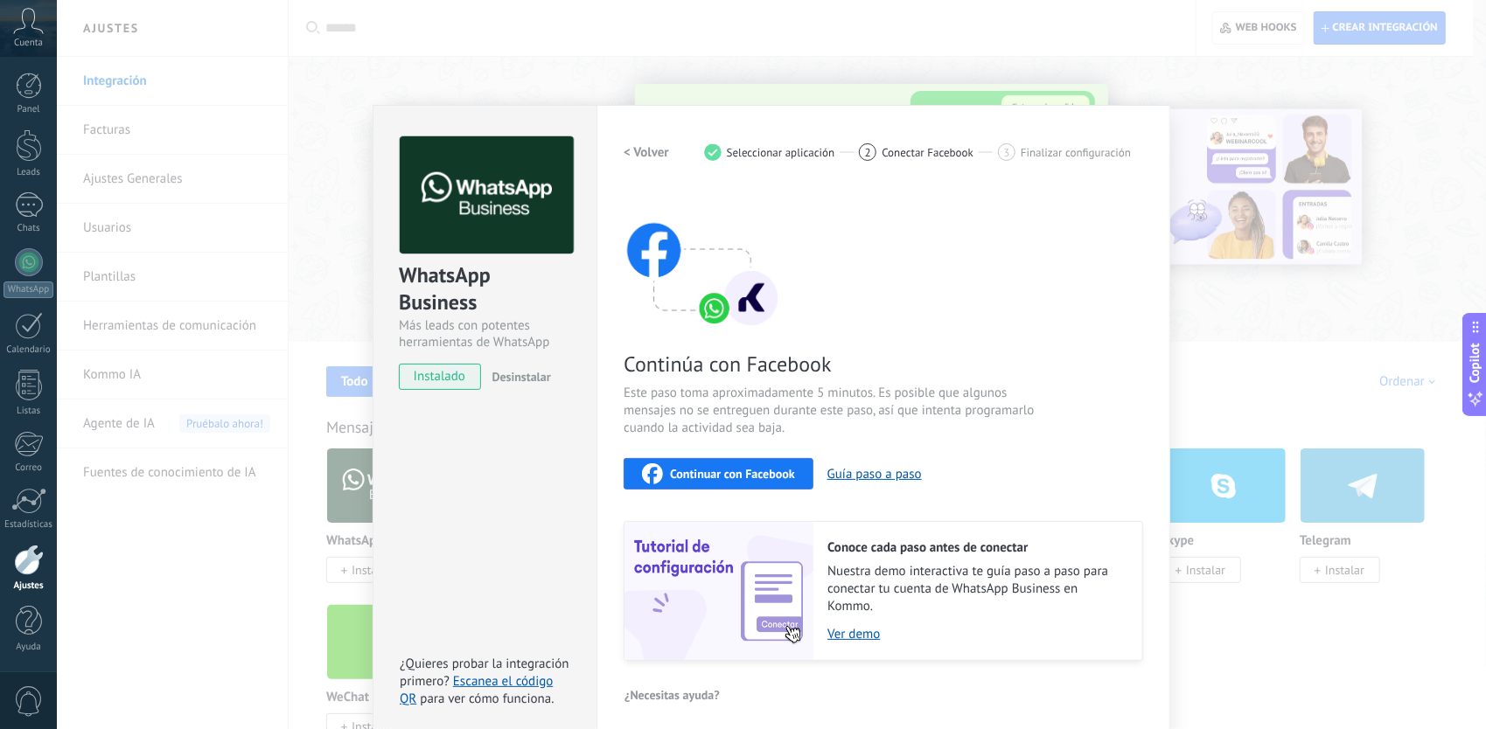
click at [701, 460] on button "Continuar con Facebook" at bounding box center [719, 473] width 190 height 31
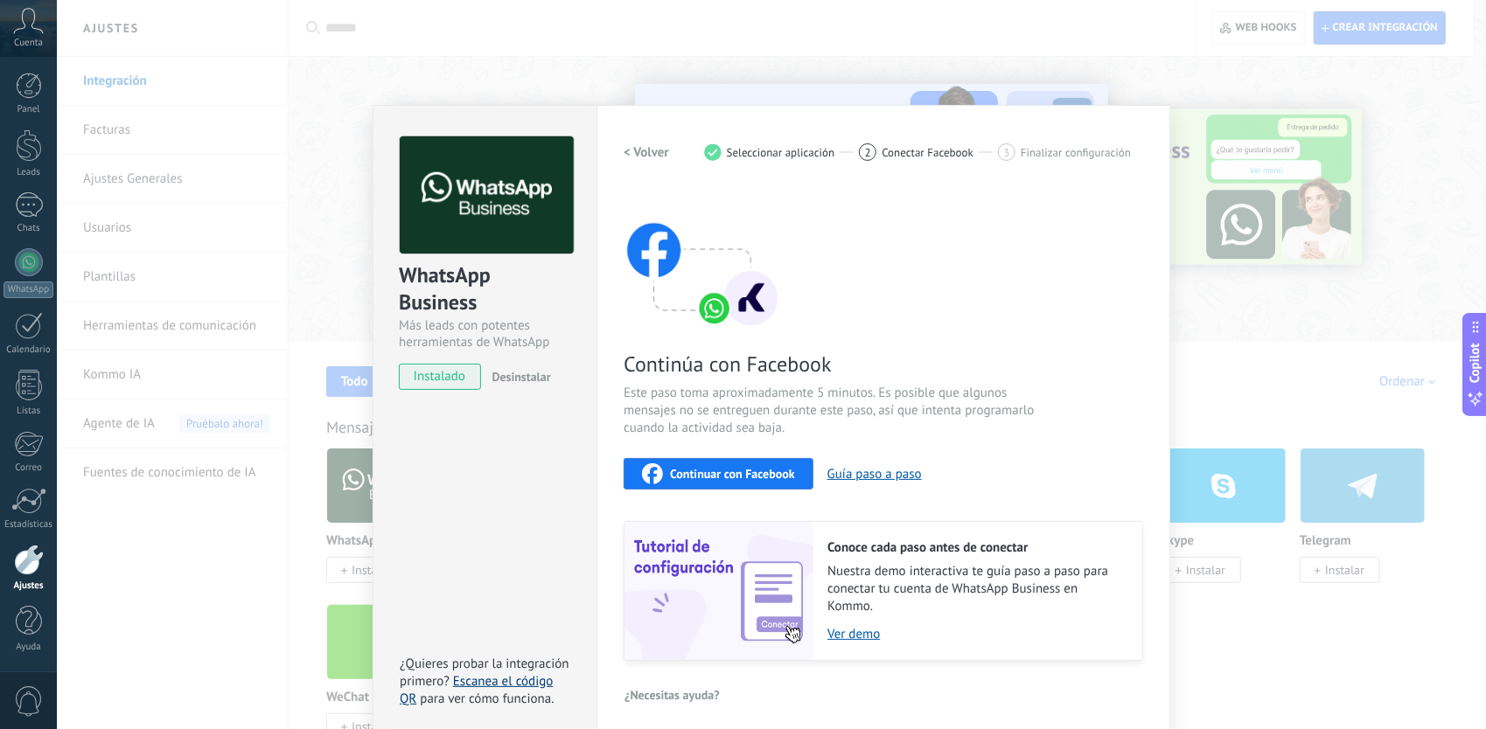
click at [497, 684] on link "Escanea el código QR" at bounding box center [476, 690] width 153 height 34
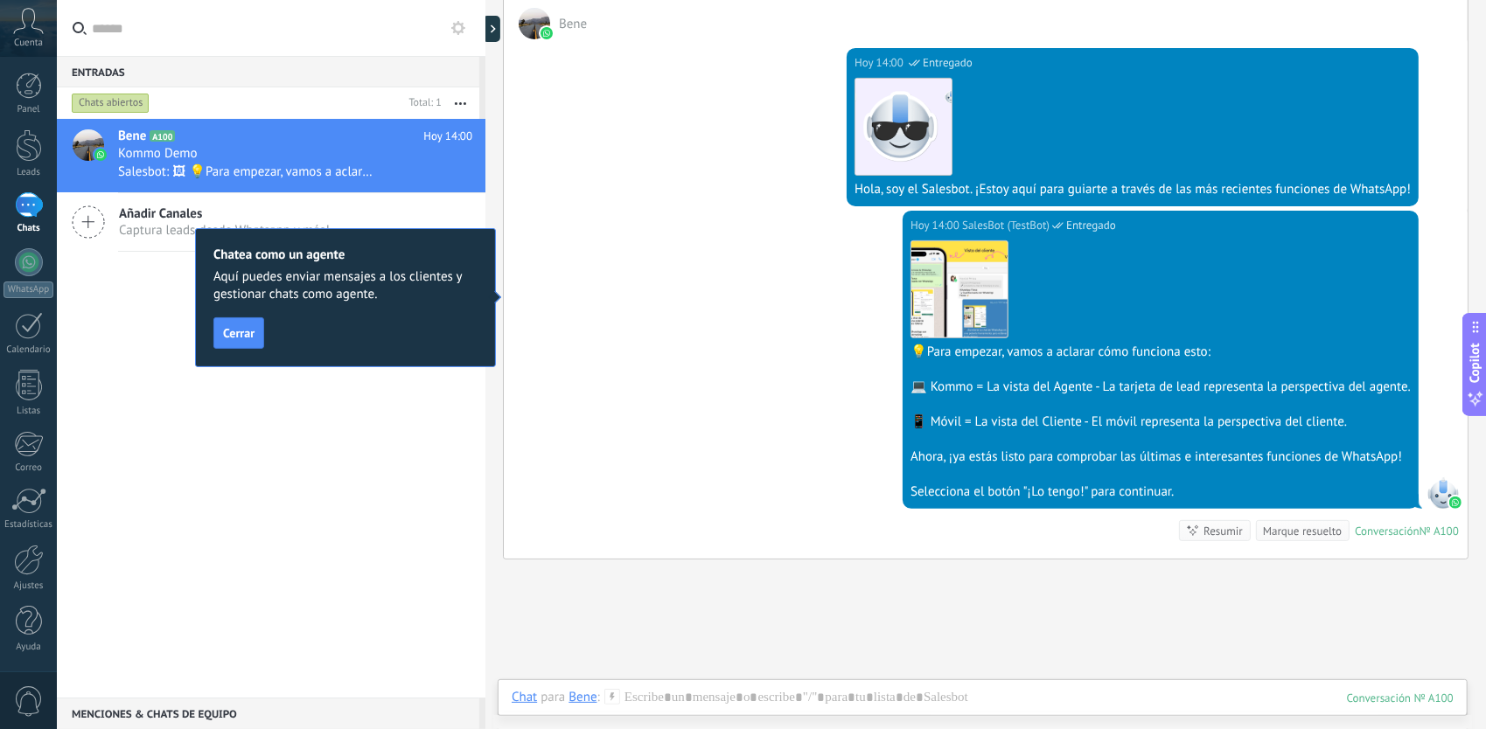
scroll to position [297, 0]
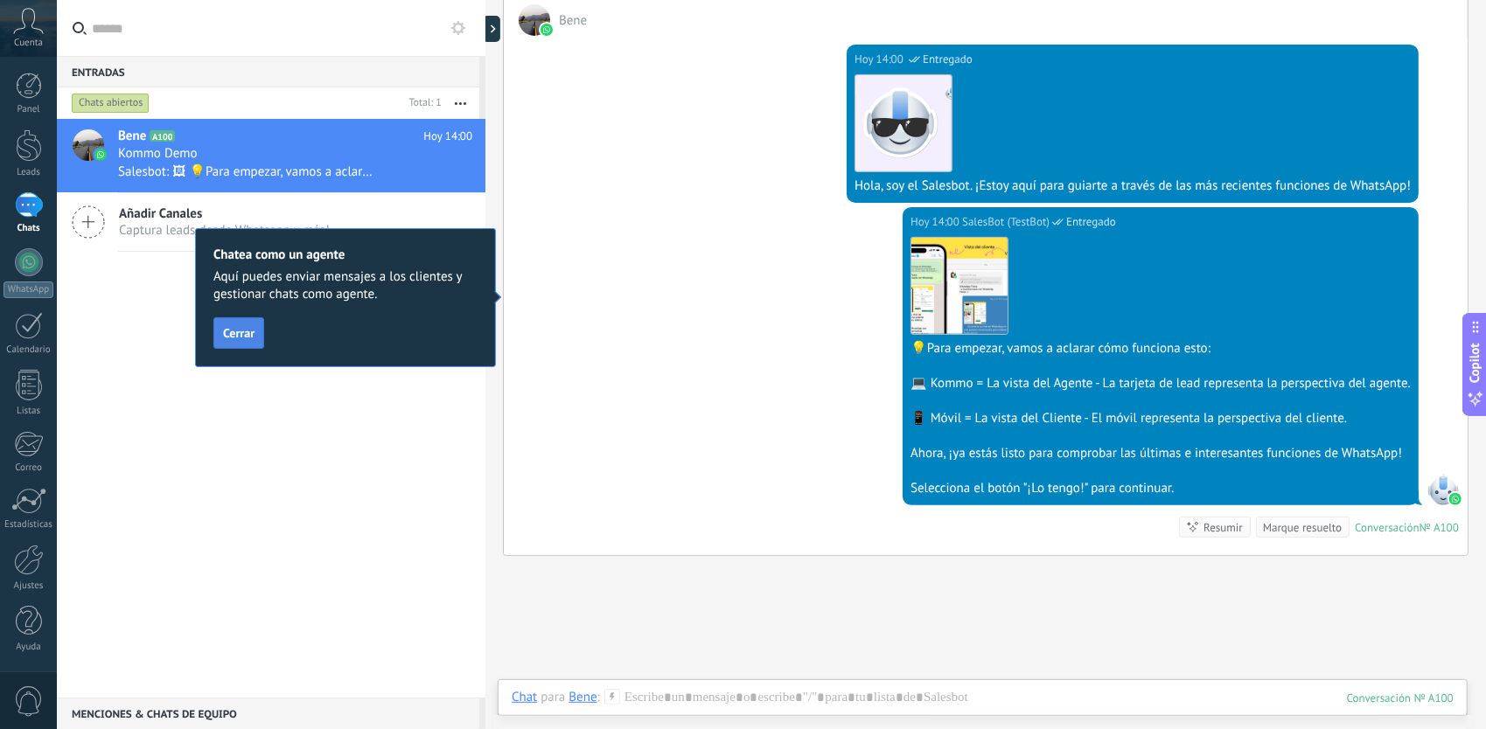
click at [245, 332] on span "Cerrar" at bounding box center [238, 333] width 31 height 12
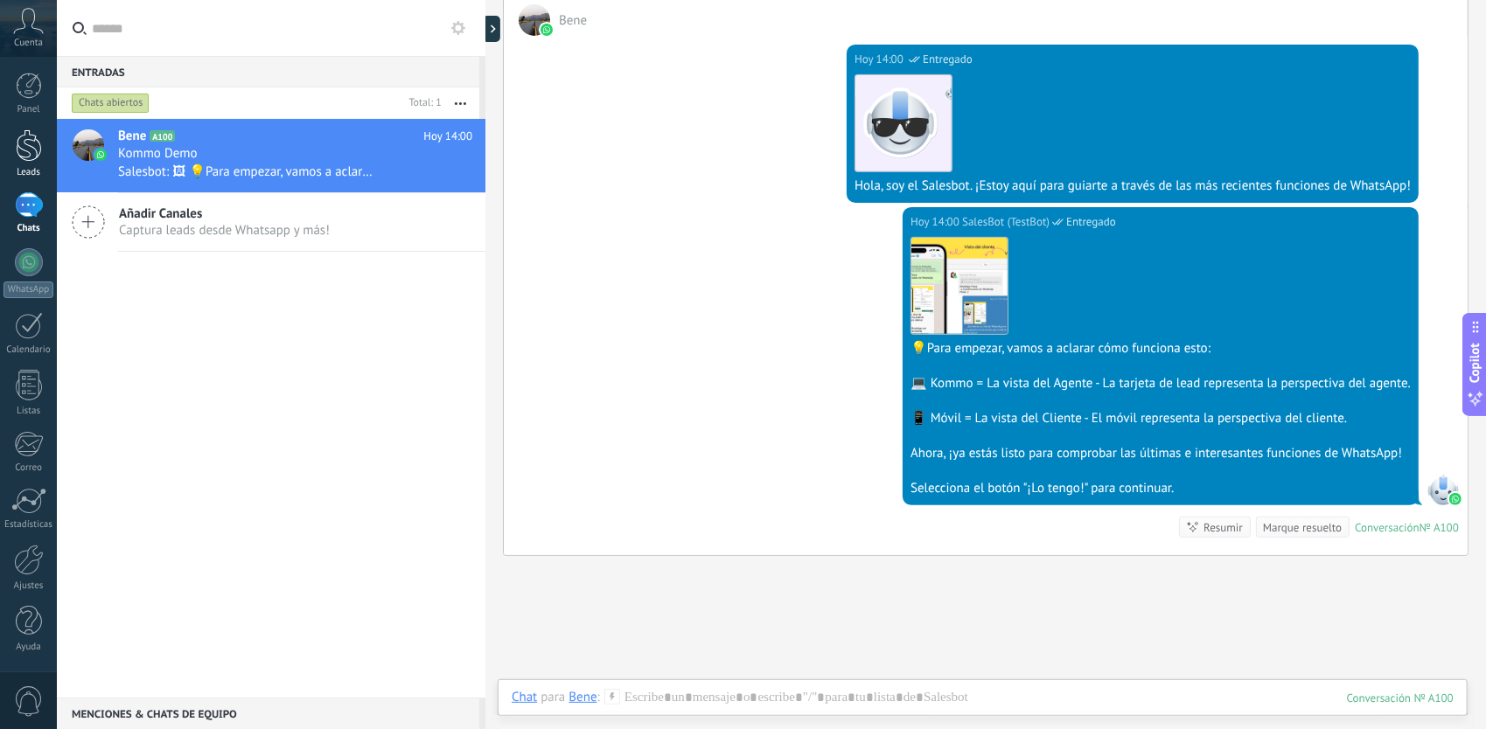
click at [30, 140] on div at bounding box center [29, 145] width 26 height 32
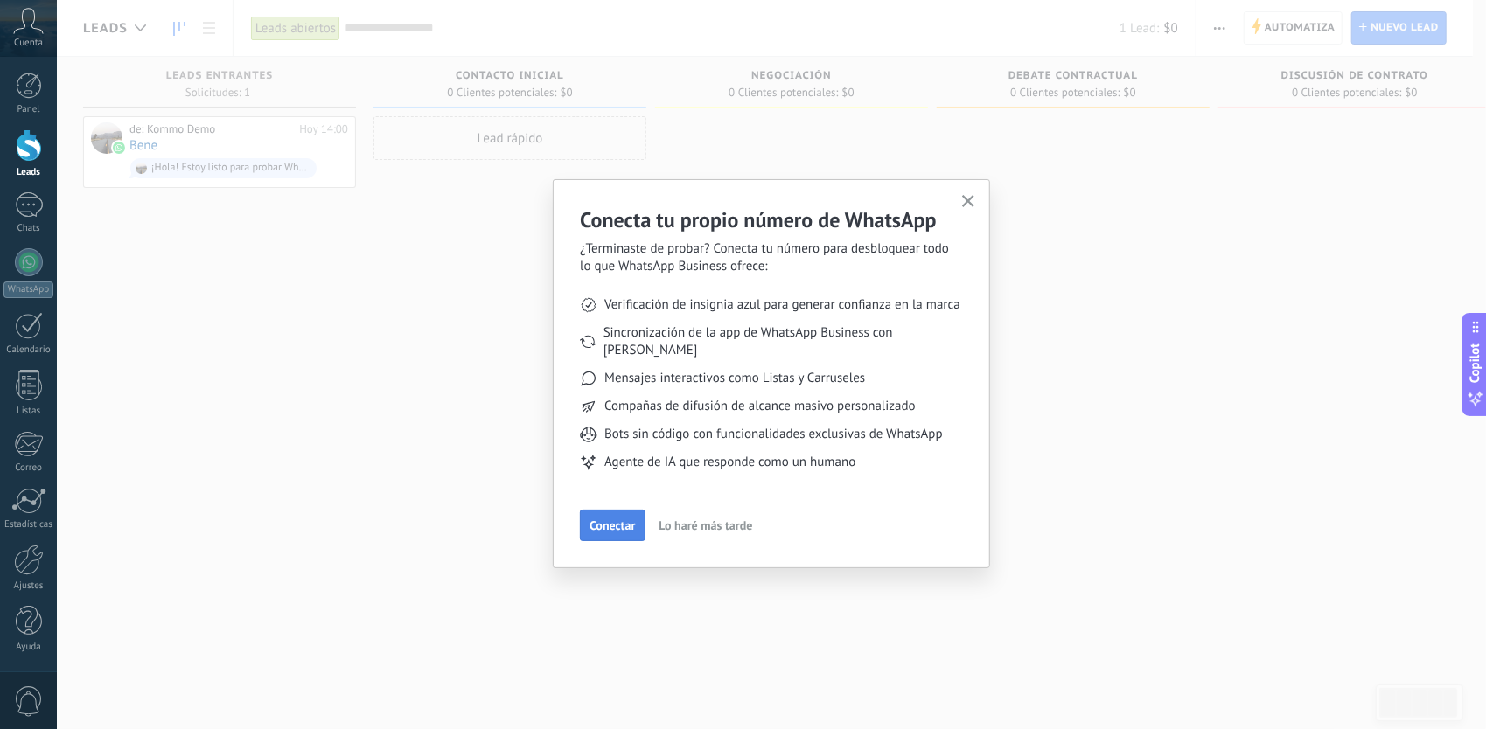
click at [624, 520] on span "Conectar" at bounding box center [612, 526] width 45 height 12
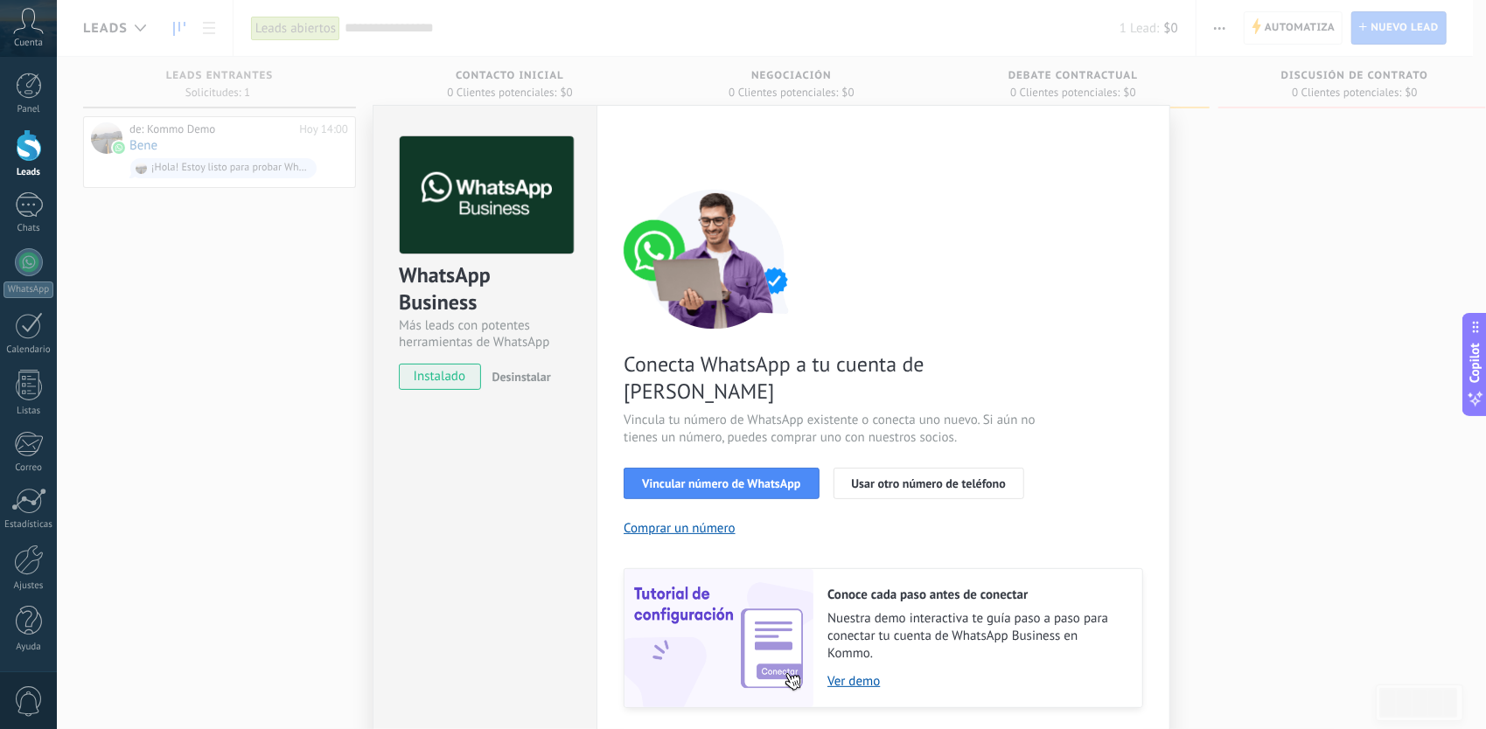
scroll to position [29, 0]
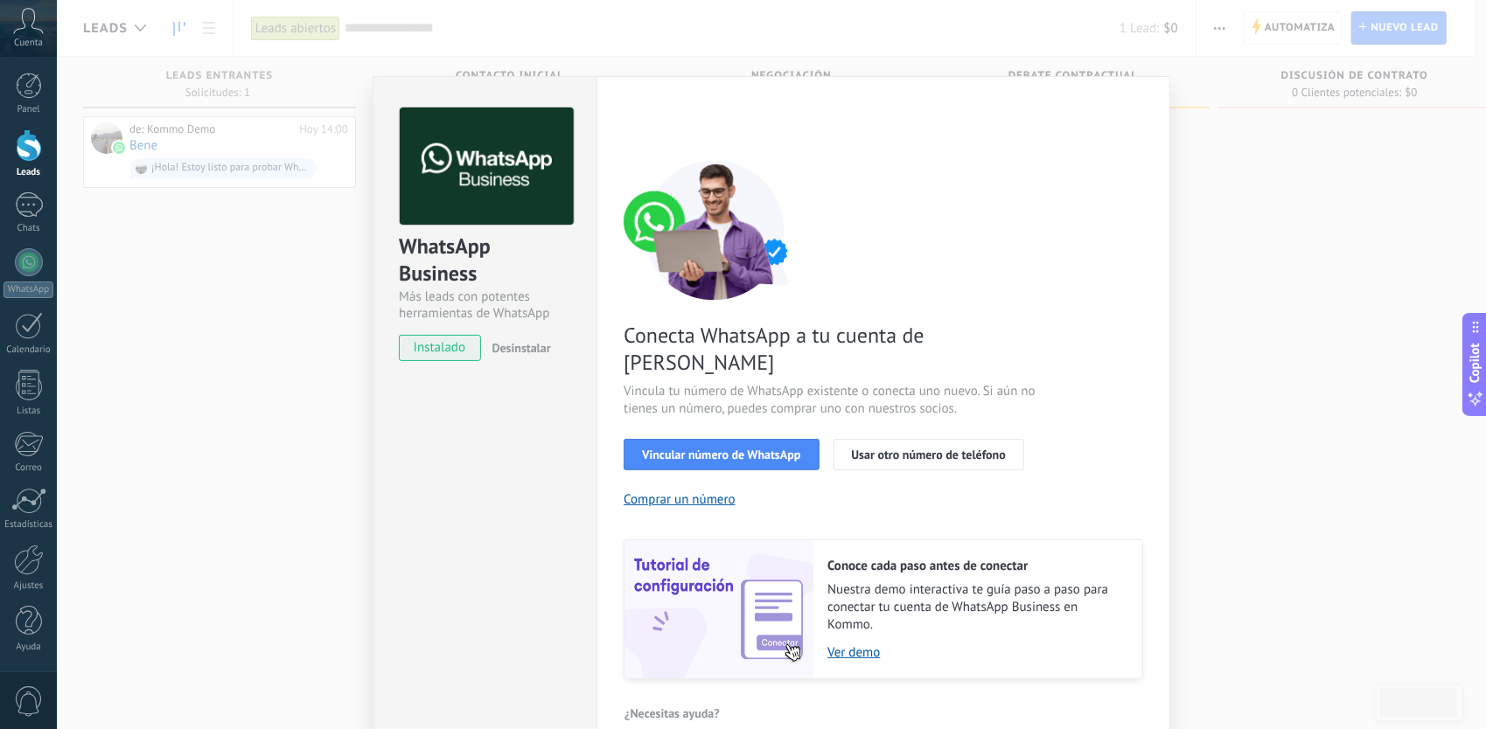
click at [1214, 408] on div "WhatsApp Business Más leads con potentes herramientas de WhatsApp instalado Des…" at bounding box center [771, 364] width 1429 height 729
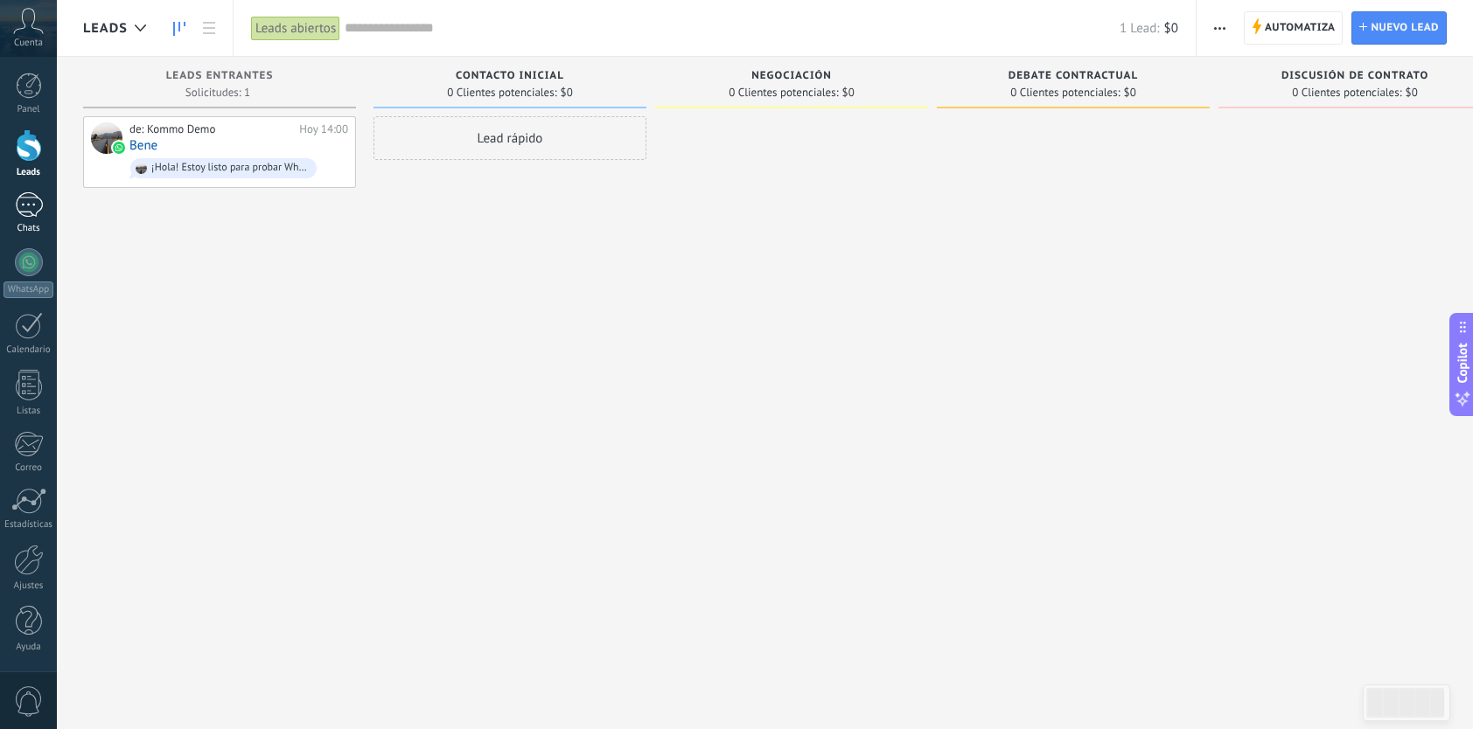
click at [20, 210] on div "1" at bounding box center [29, 204] width 28 height 25
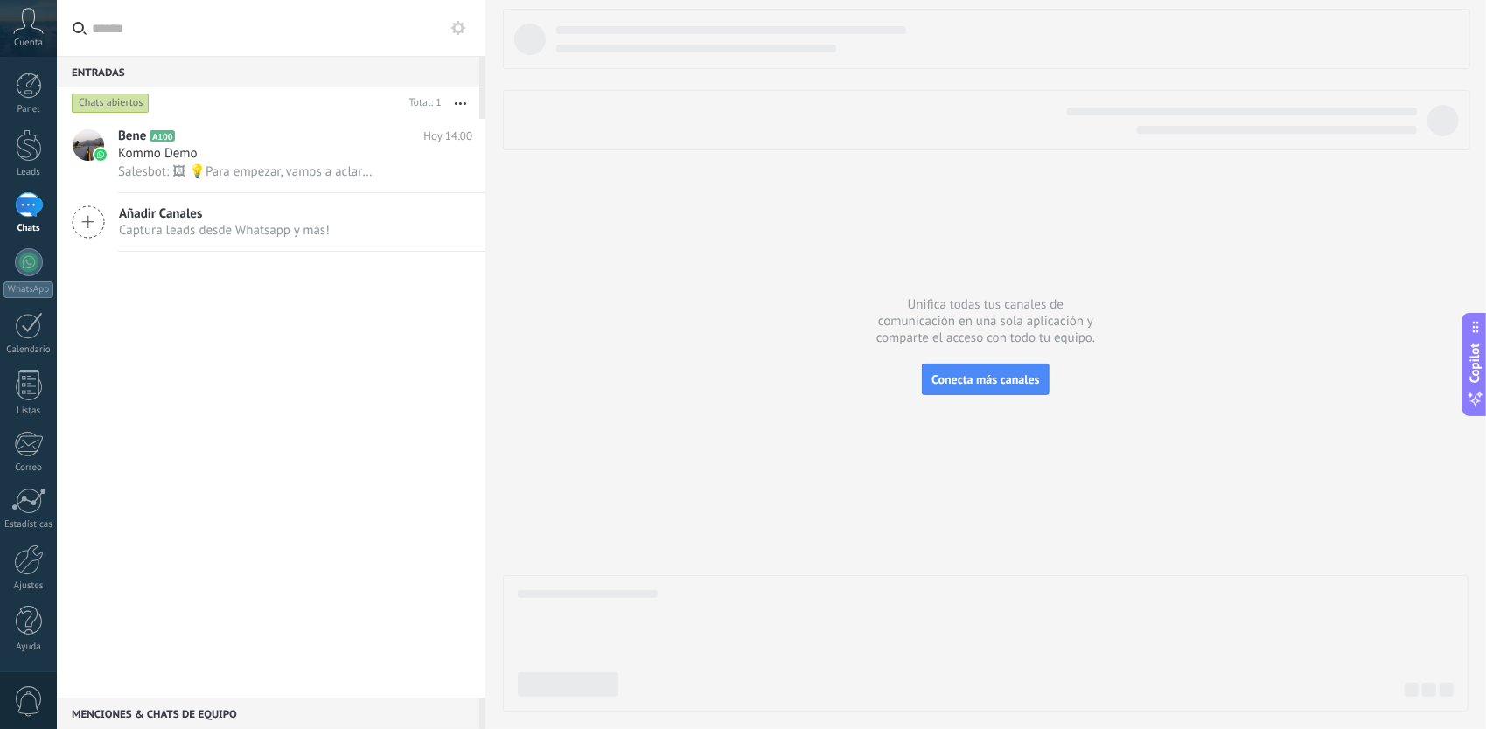
click at [199, 233] on span "Captura leads desde Whatsapp y más!" at bounding box center [224, 230] width 211 height 17
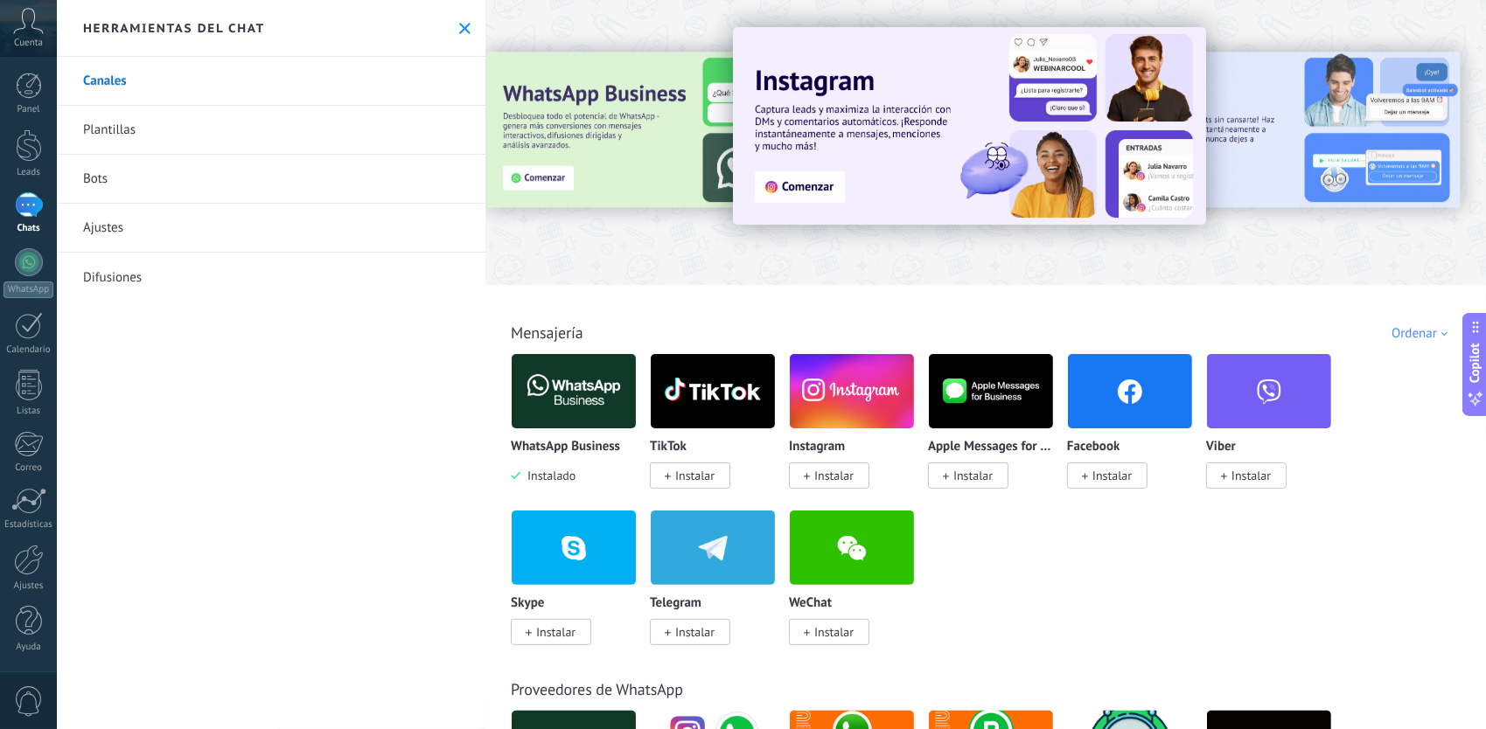
click at [572, 403] on img at bounding box center [574, 391] width 124 height 85
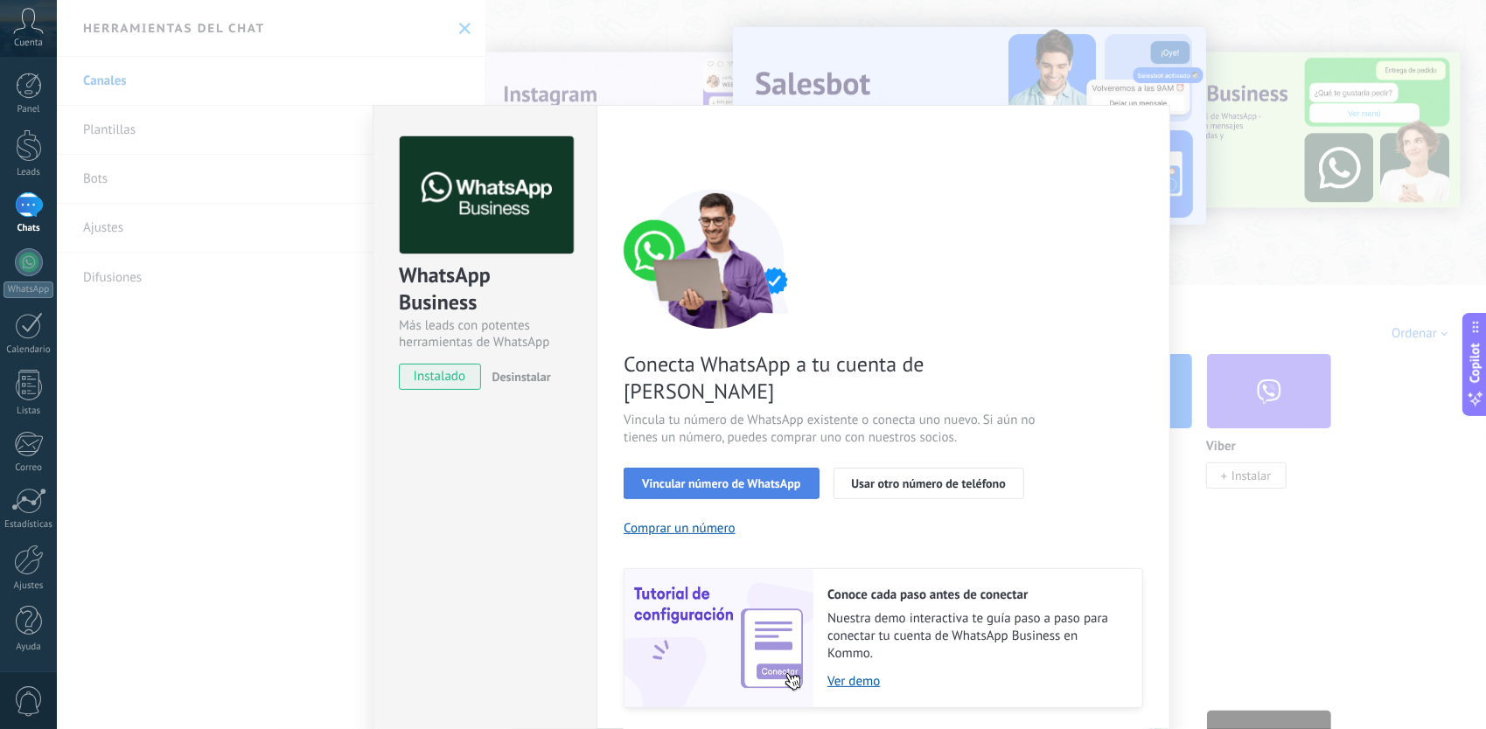
click at [714, 478] on span "Vincular número de WhatsApp" at bounding box center [721, 484] width 158 height 12
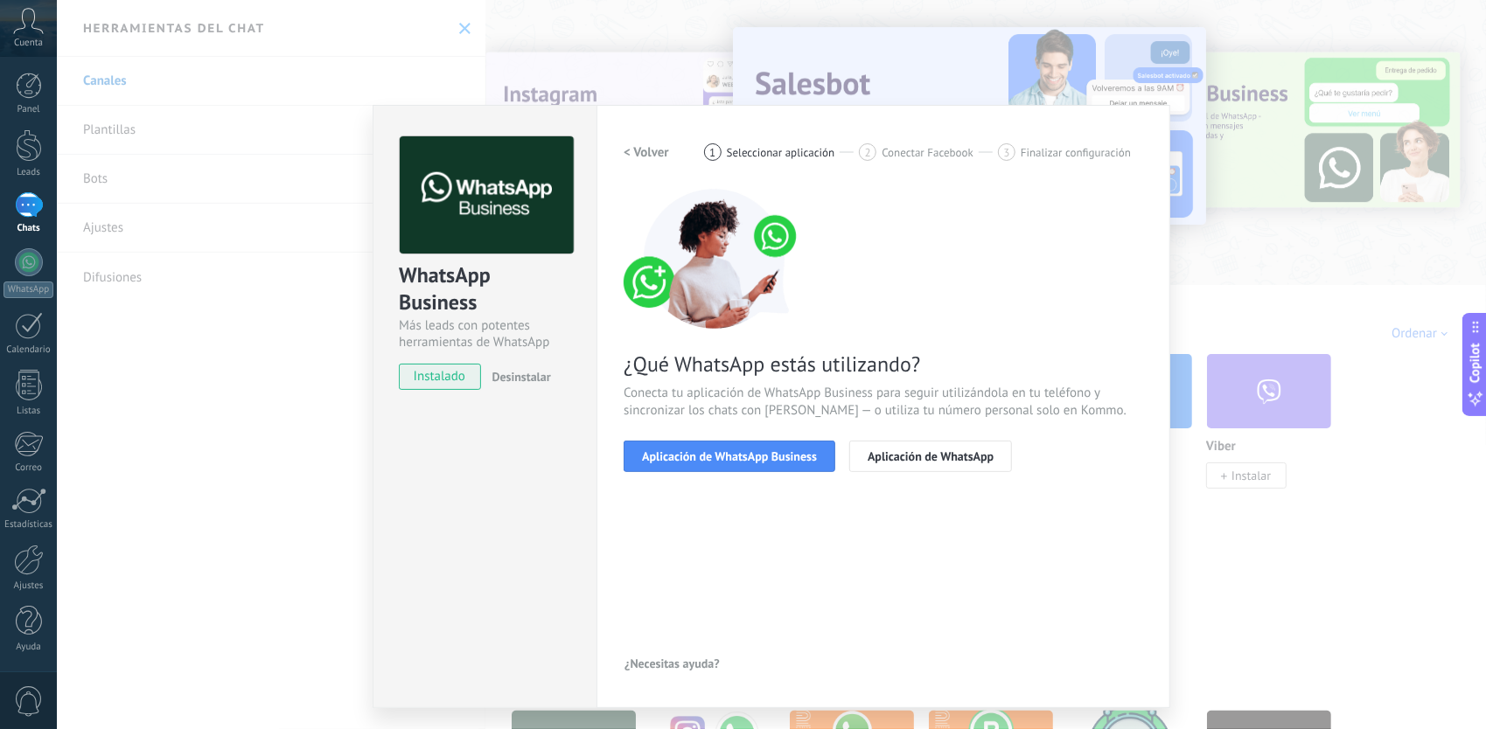
click at [714, 458] on span "Aplicación de WhatsApp Business" at bounding box center [729, 456] width 175 height 12
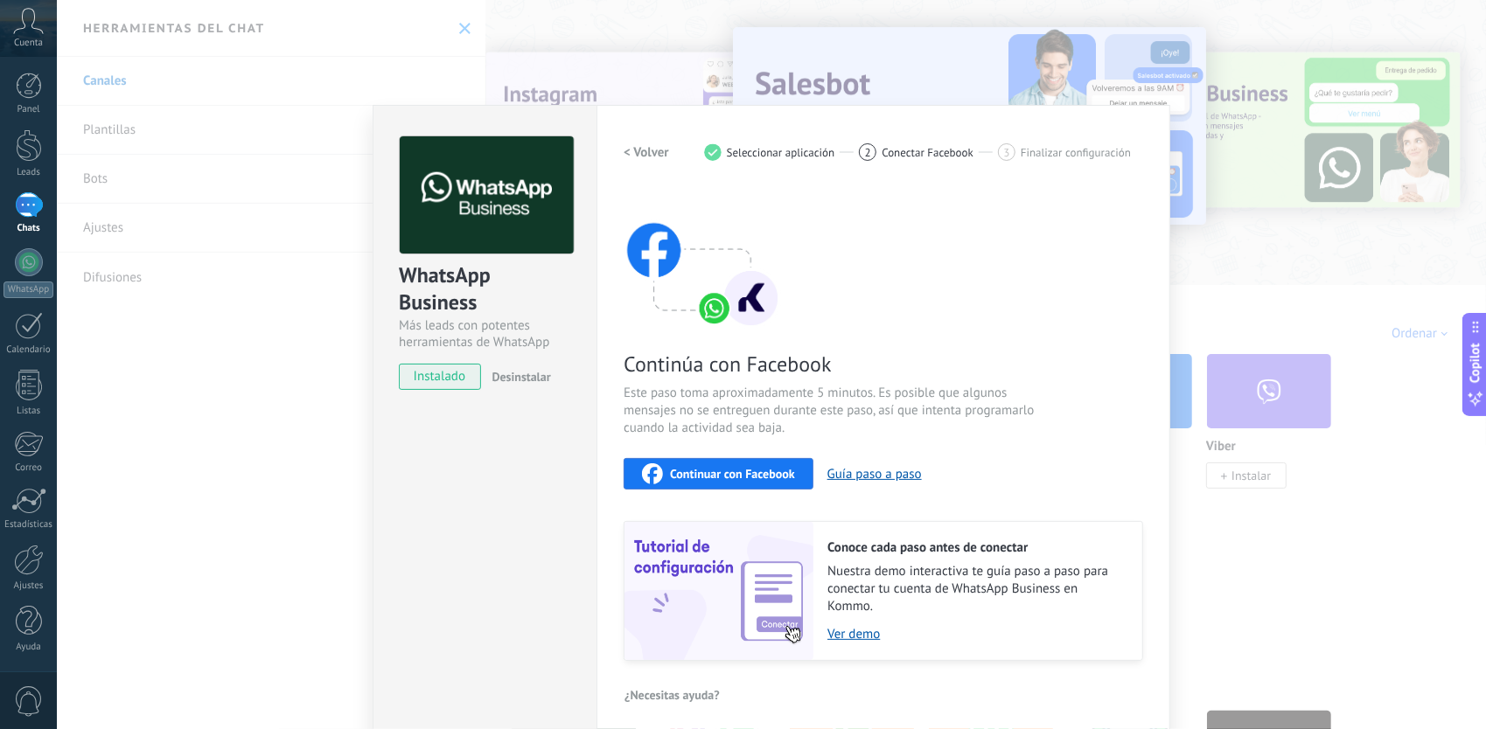
click at [714, 458] on button "Continuar con Facebook" at bounding box center [719, 473] width 190 height 31
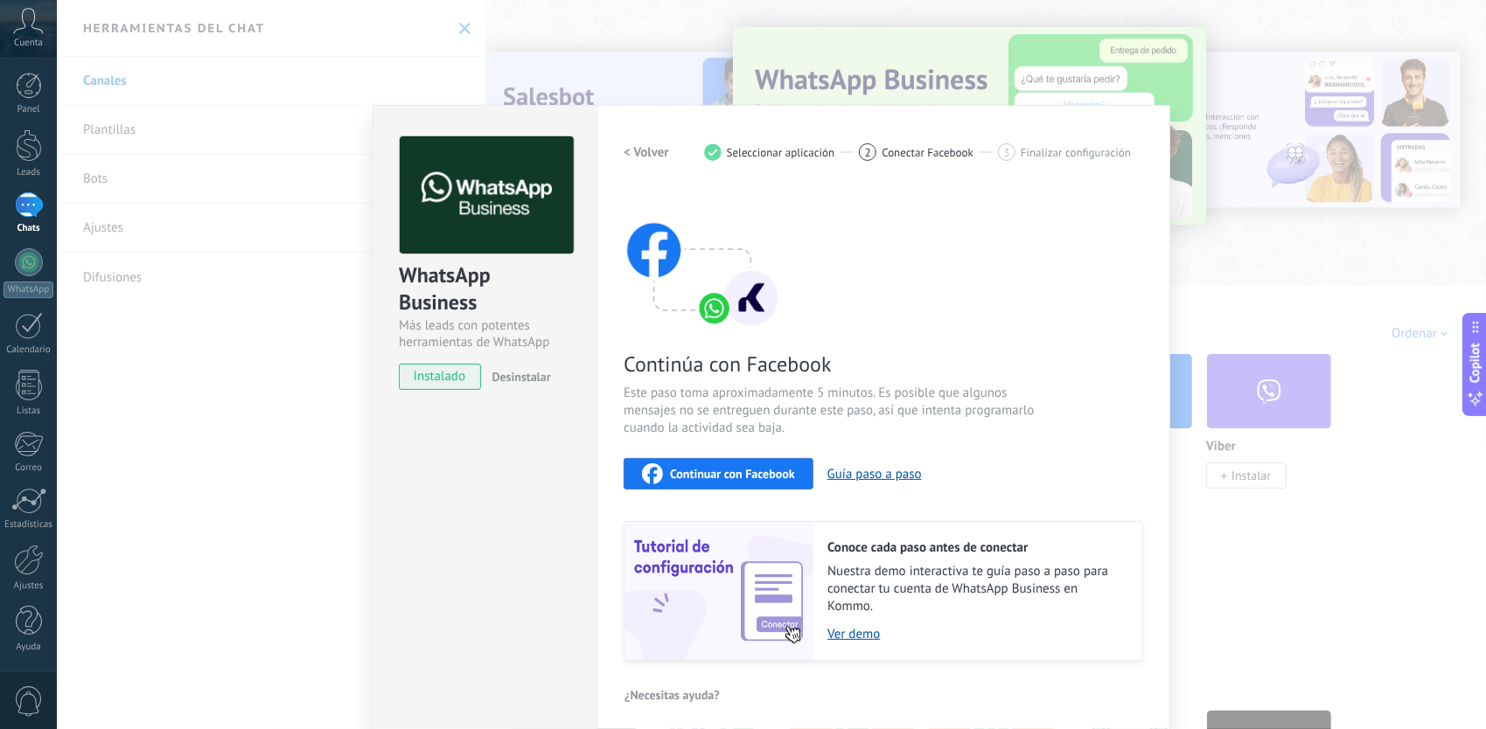
click at [725, 476] on span "Continuar con Facebook" at bounding box center [732, 474] width 125 height 12
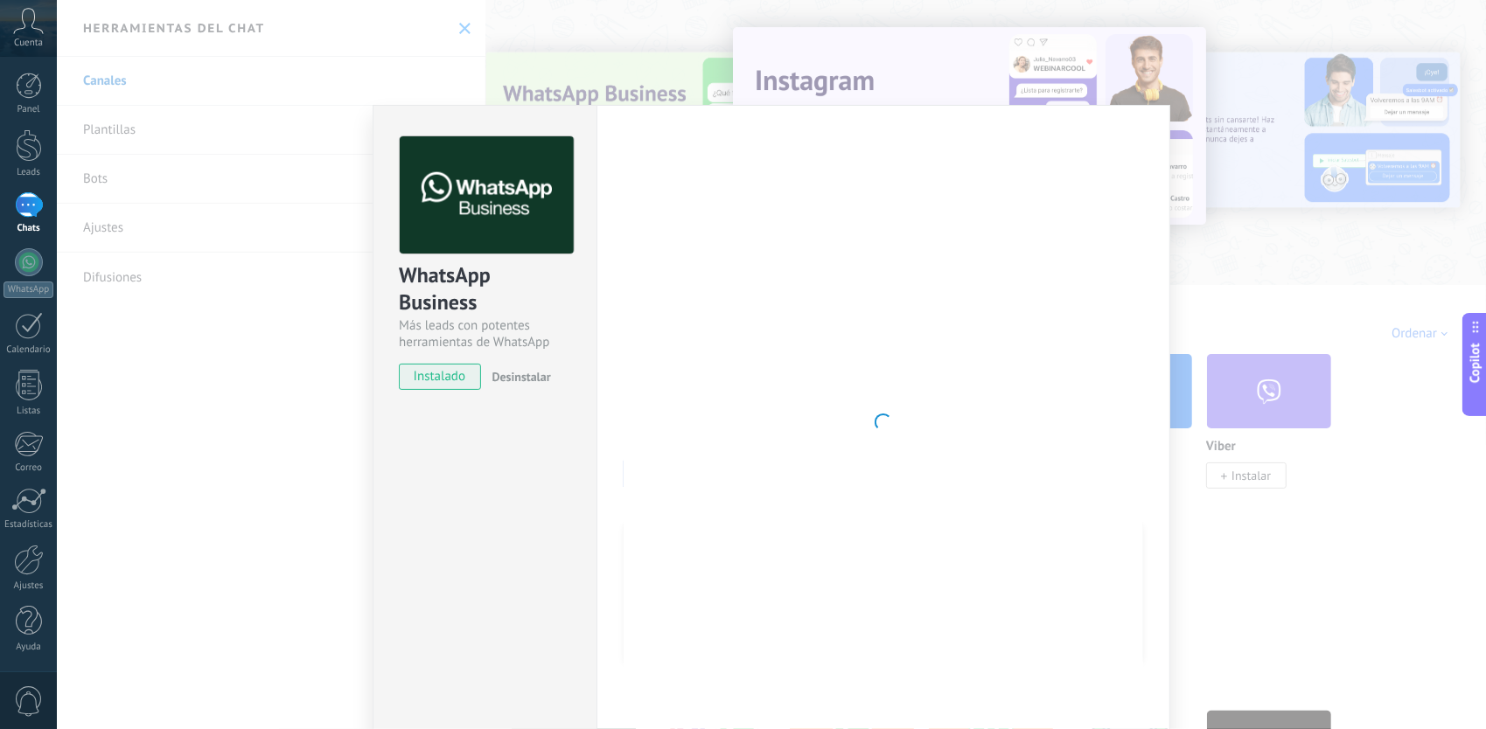
click at [1267, 297] on div "WhatsApp Business Más leads con potentes herramientas de WhatsApp instalado Des…" at bounding box center [771, 364] width 1429 height 729
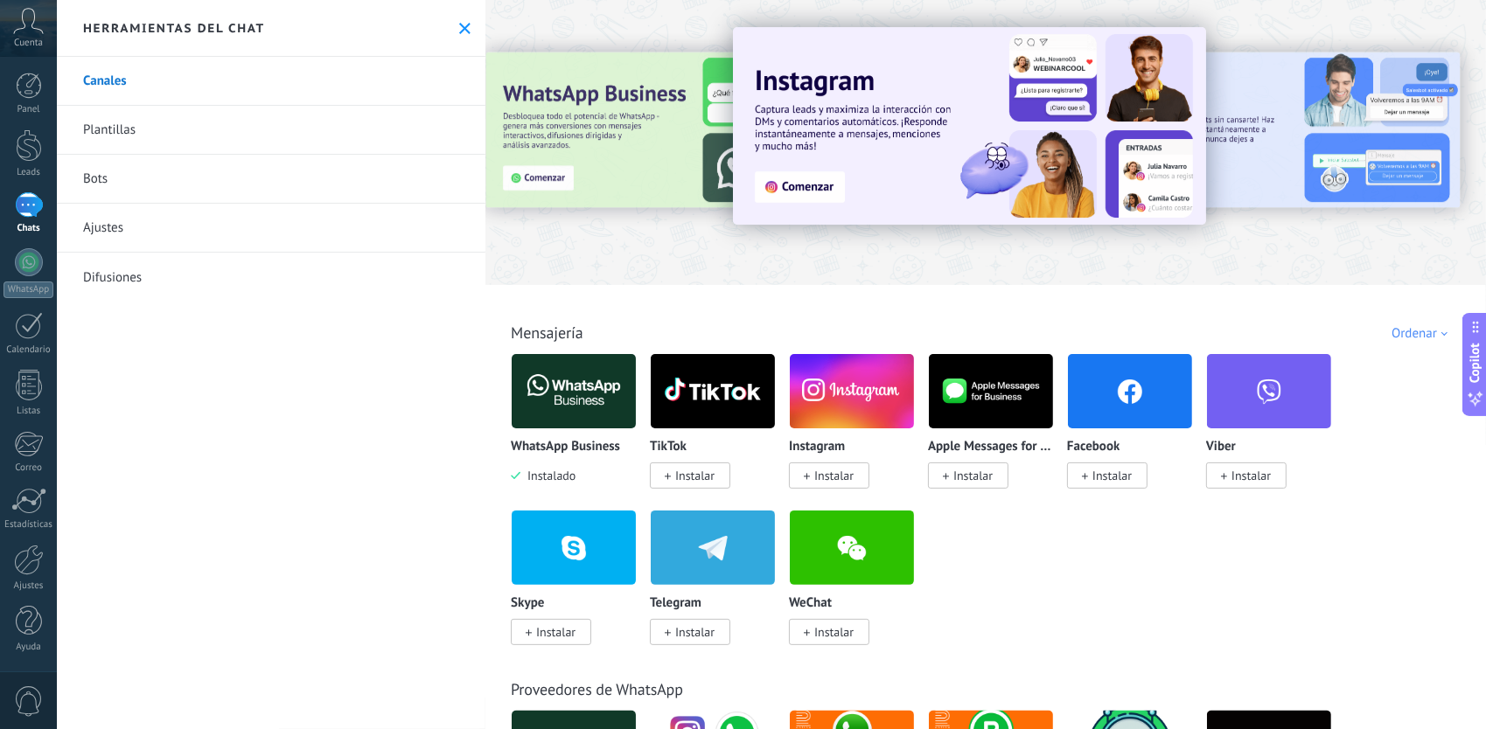
click at [584, 385] on img at bounding box center [574, 391] width 124 height 85
click at [567, 416] on img at bounding box center [574, 391] width 124 height 85
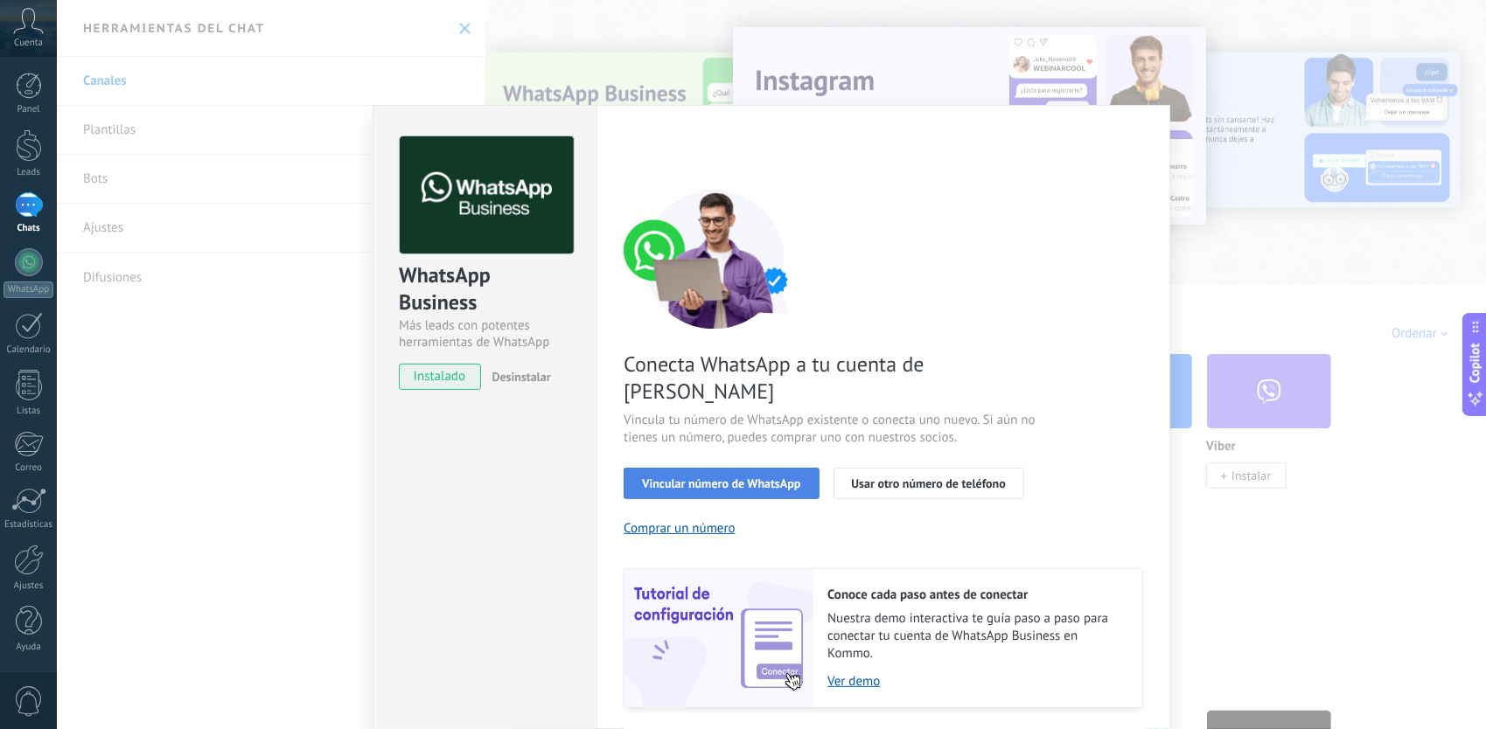
click at [682, 478] on span "Vincular número de WhatsApp" at bounding box center [721, 484] width 158 height 12
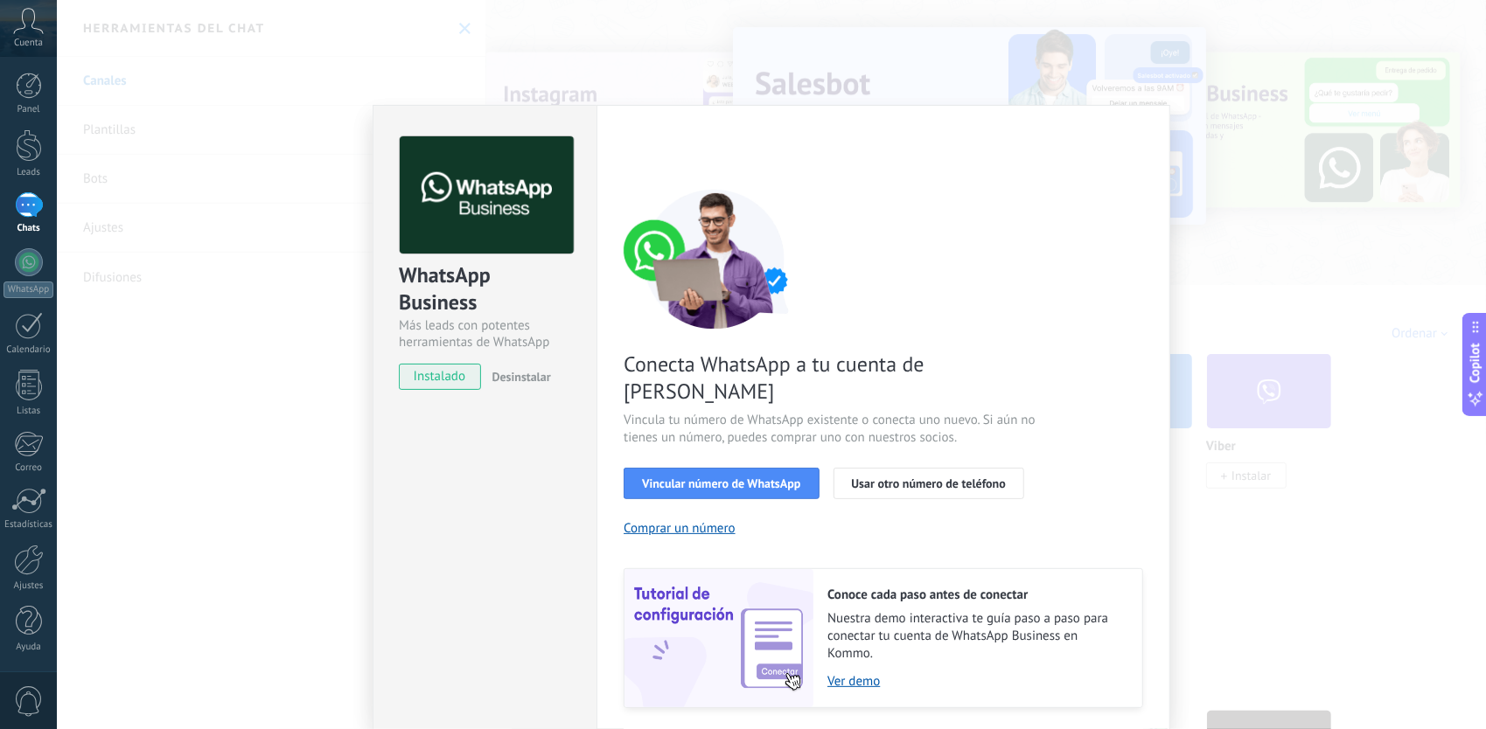
click at [682, 478] on span "Vincular número de WhatsApp" at bounding box center [721, 484] width 158 height 12
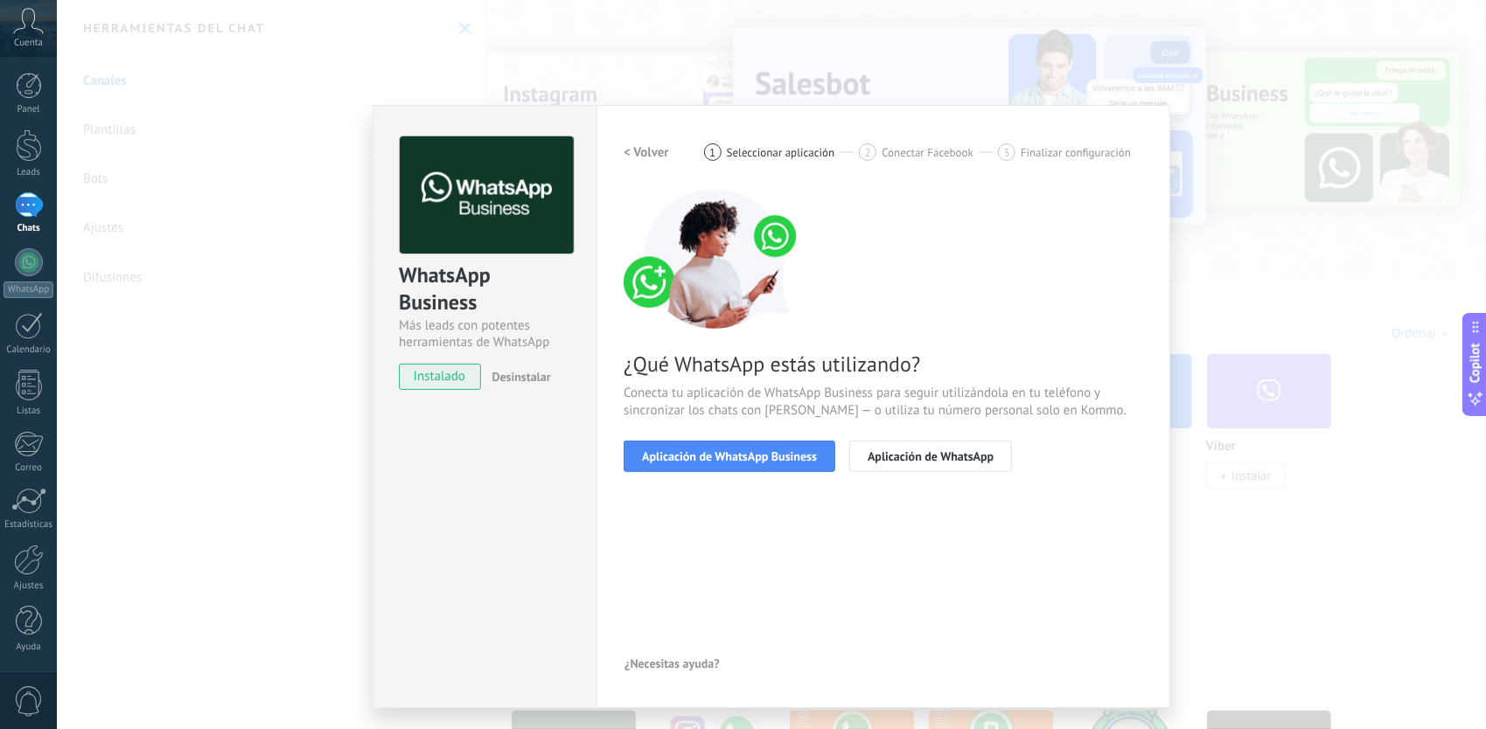
click at [682, 461] on span "Aplicación de WhatsApp Business" at bounding box center [729, 456] width 175 height 12
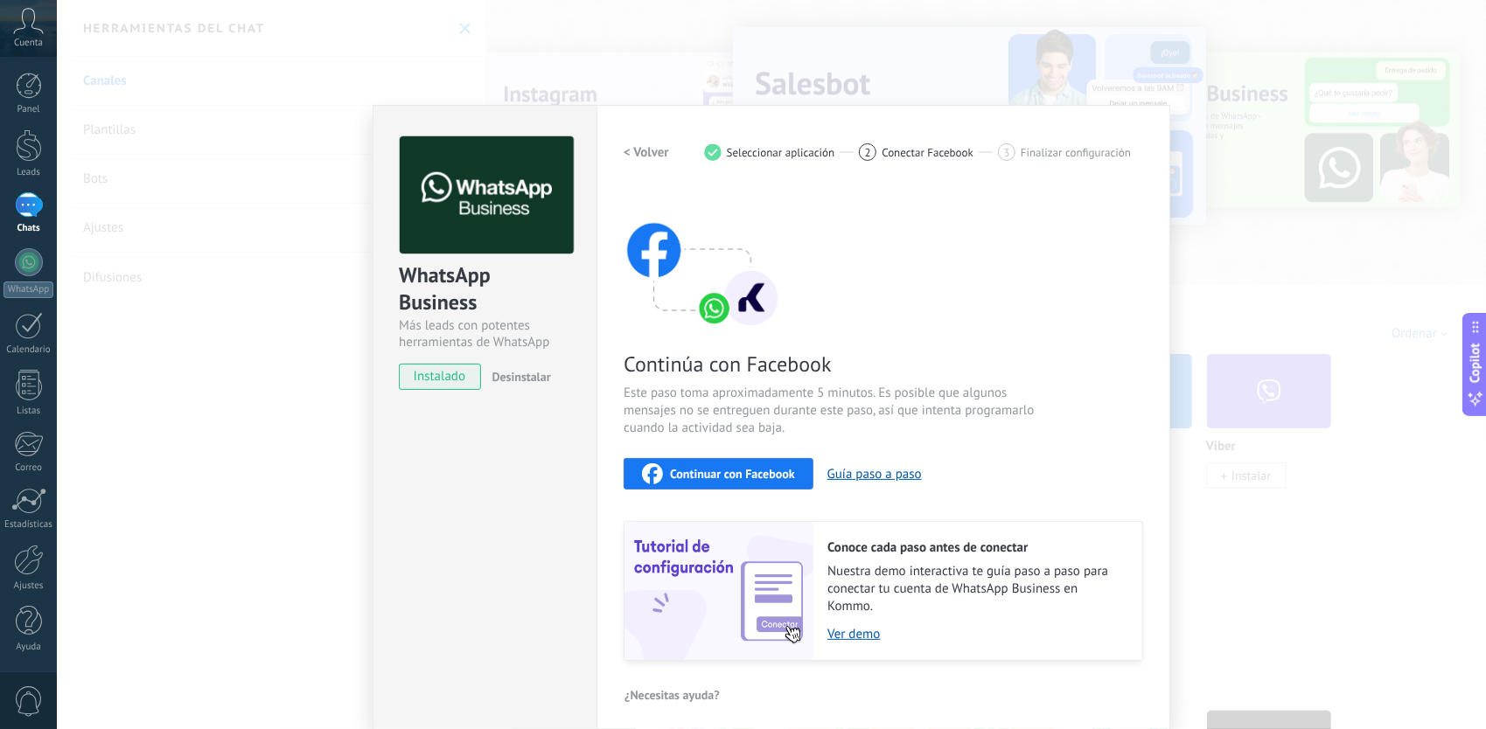
click at [682, 461] on button "Continuar con Facebook" at bounding box center [719, 473] width 190 height 31
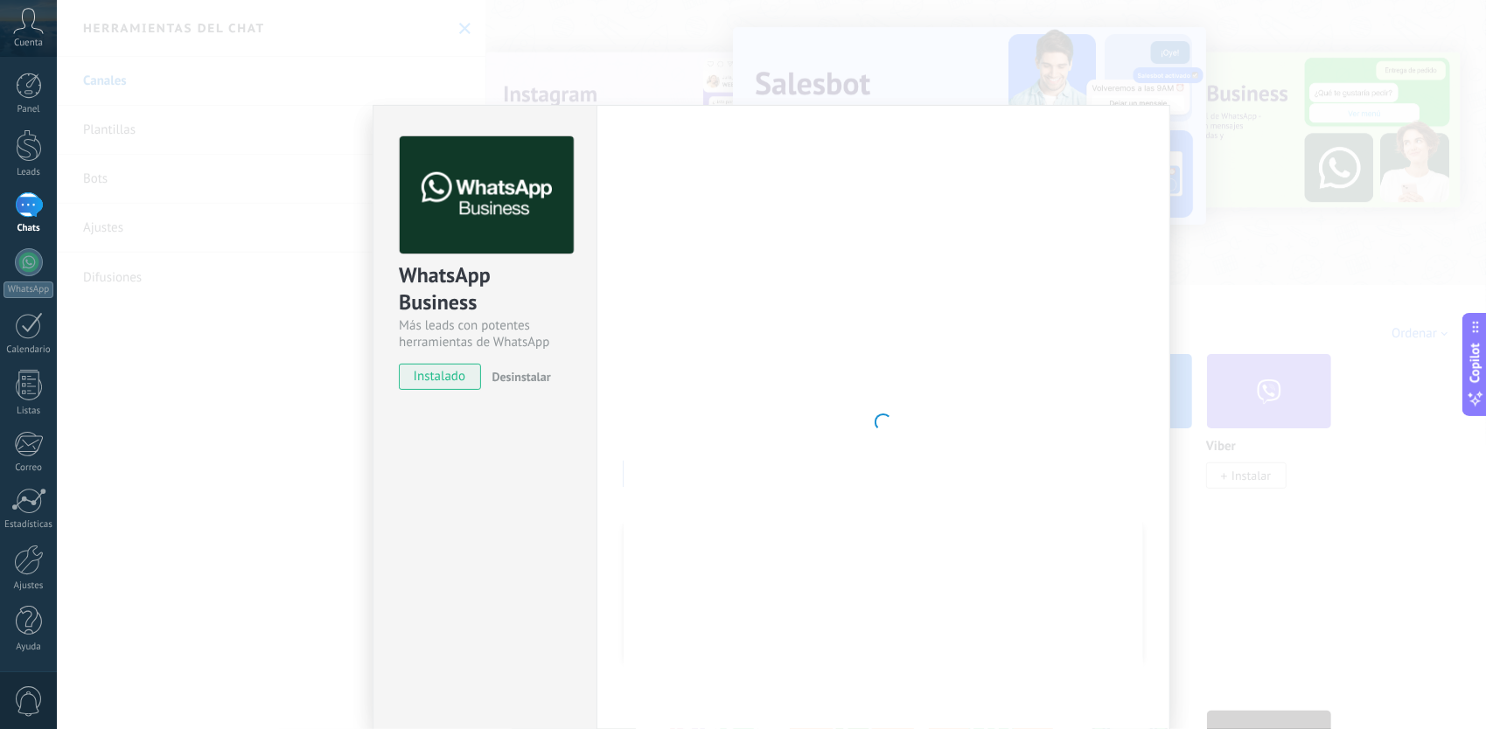
click at [350, 372] on div "WhatsApp Business Más leads con potentes herramientas de WhatsApp instalado Des…" at bounding box center [771, 364] width 1429 height 729
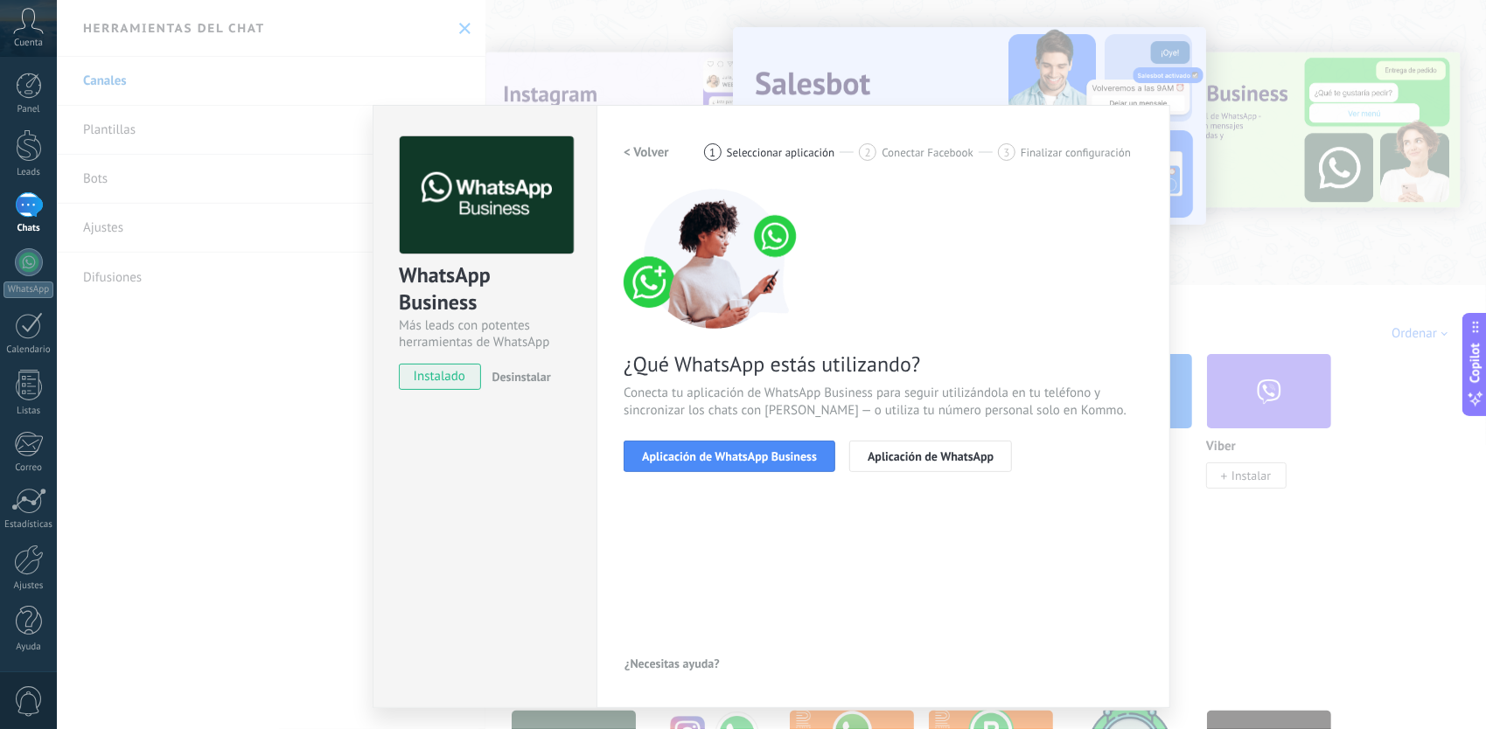
click at [1273, 310] on div "WhatsApp Business Más leads con potentes herramientas de WhatsApp instalado Des…" at bounding box center [771, 364] width 1429 height 729
